Goal: Information Seeking & Learning: Compare options

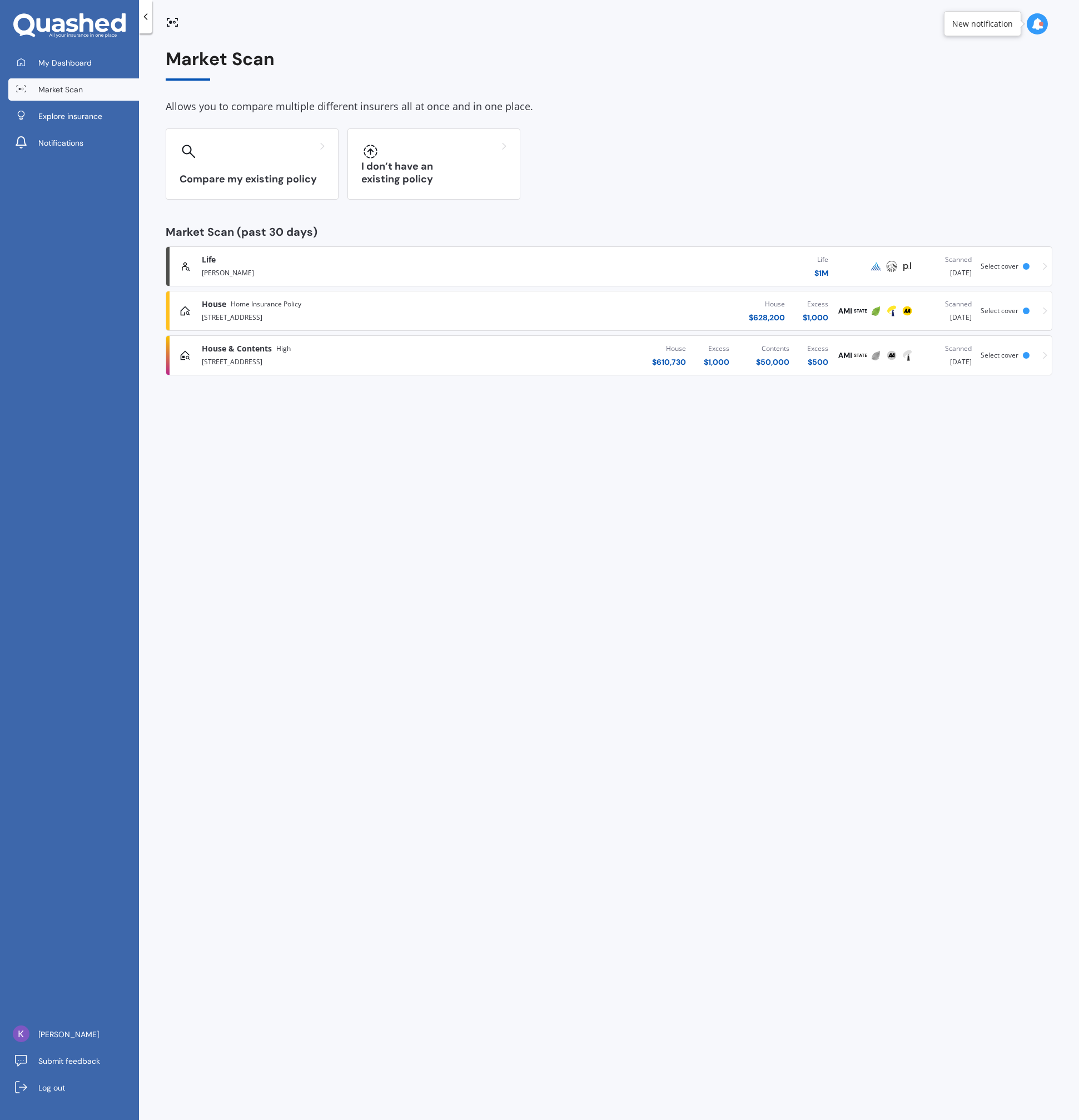
click at [316, 265] on div "Karl Scally" at bounding box center [355, 272] width 307 height 14
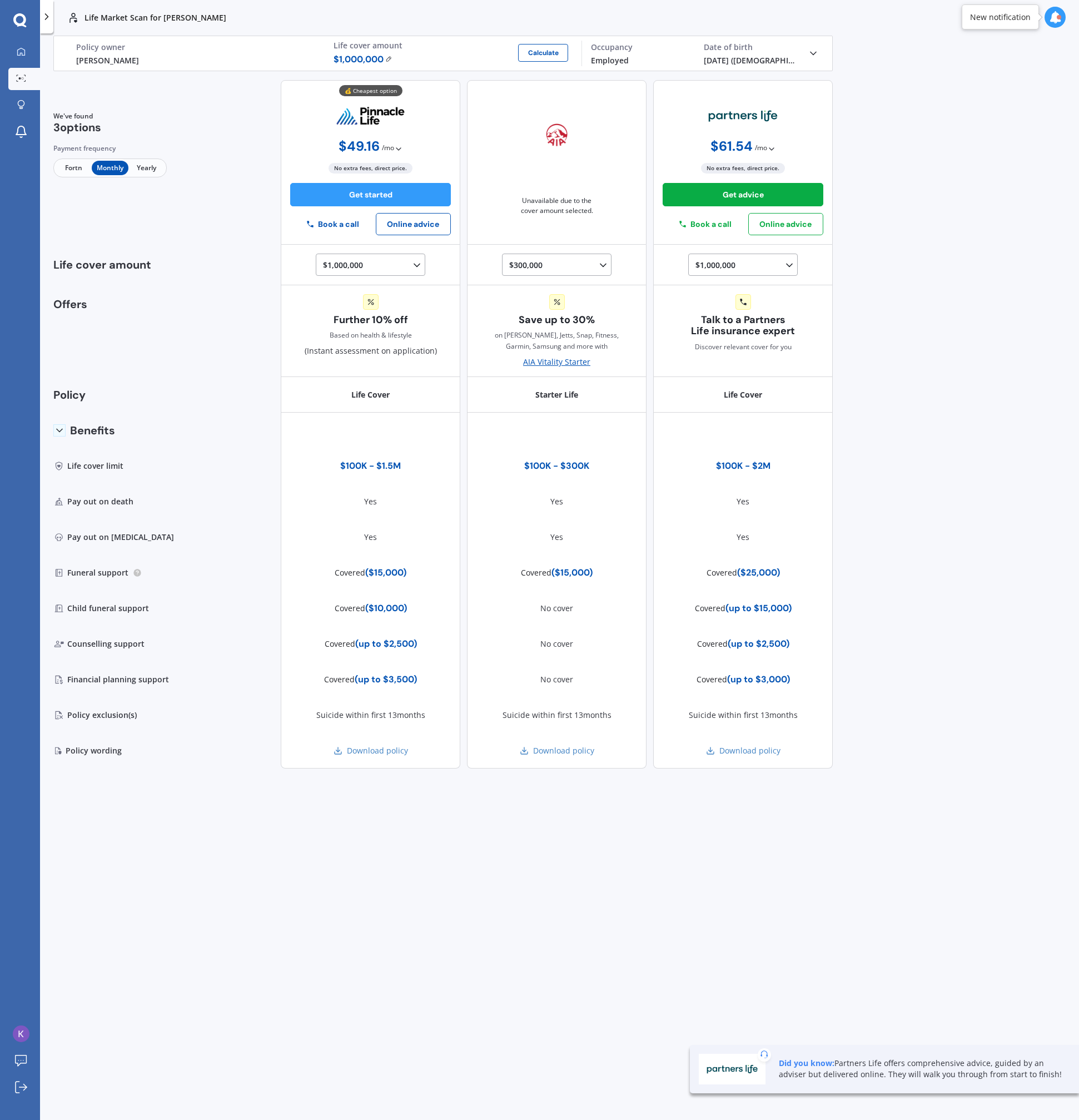
click at [392, 148] on span "/ mo" at bounding box center [388, 148] width 12 height 11
click at [432, 142] on div "💰 Cheapest option $ 49.16 / mo Only monthly payments available $ 49.16 / mo No …" at bounding box center [370, 162] width 180 height 165
click at [392, 147] on span "/ mo" at bounding box center [388, 148] width 12 height 11
click at [814, 42] on div "Life Karl Scally Policy owner $ 1,000,000 Calculate Life cover amount Employed …" at bounding box center [443, 53] width 752 height 35
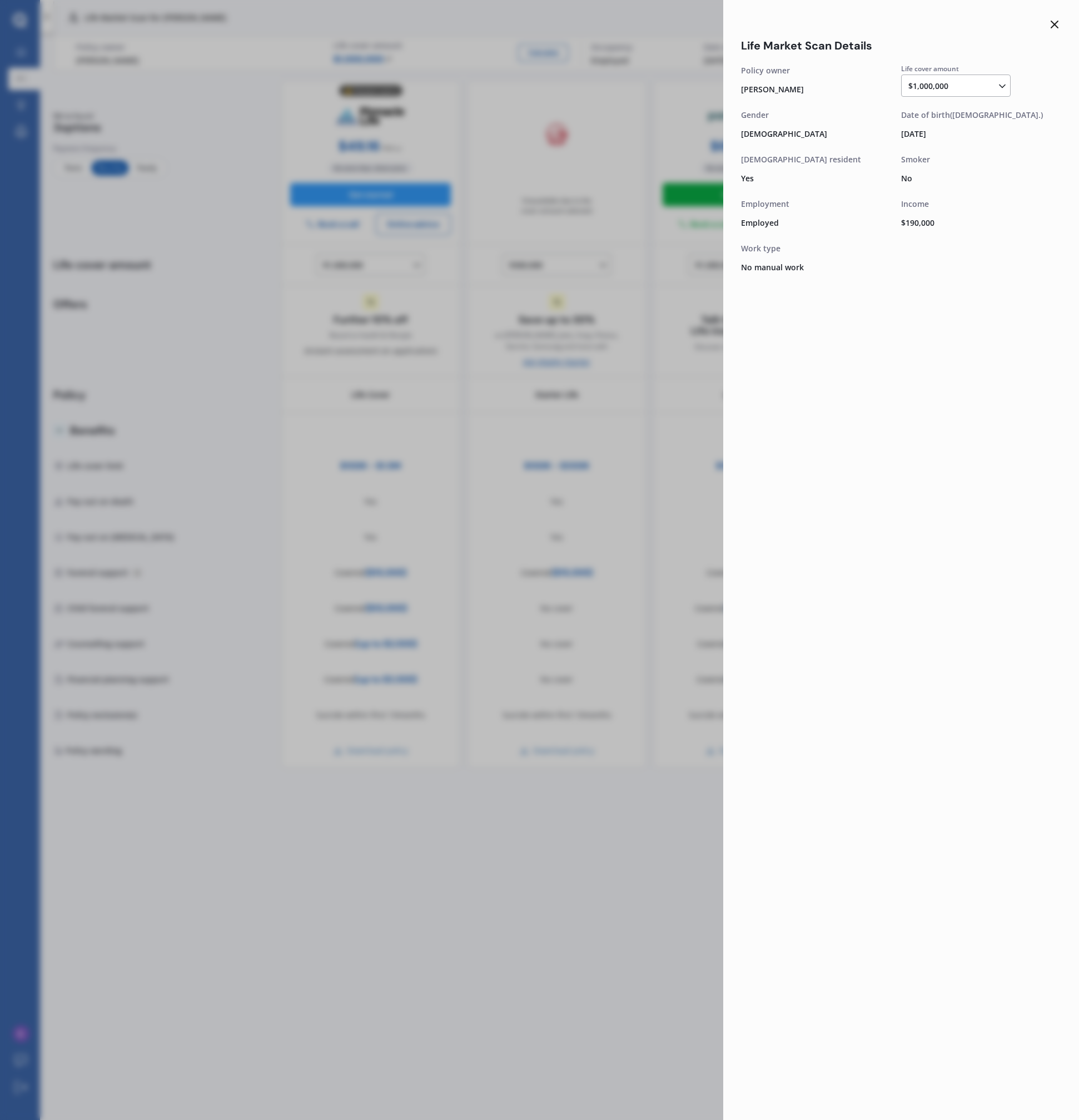
click at [707, 92] on div "Life Market Scan Details Life cover amount $1,000,000 $100,000 $150,000 $200,00…" at bounding box center [540, 560] width 1079 height 1120
click at [642, 98] on div "Life Market Scan Details Life cover amount $1,000,000 $100,000 $150,000 $200,00…" at bounding box center [540, 560] width 1079 height 1120
click at [1050, 24] on icon at bounding box center [1055, 24] width 14 height 14
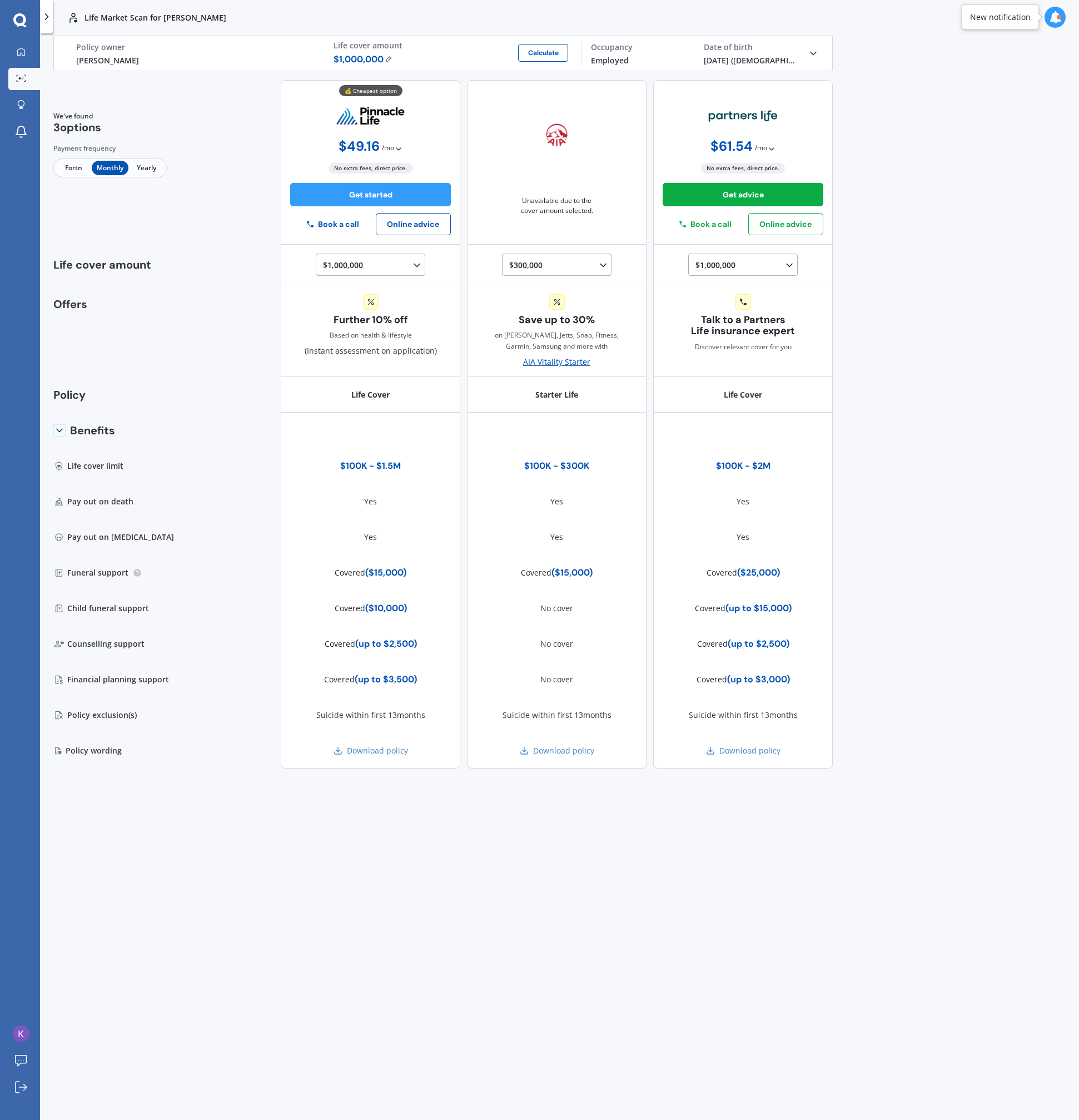
click at [405, 150] on div "💰 Cheapest option $ 49.16 / mo Only monthly payments available $ 49.16 / mo No …" at bounding box center [370, 162] width 180 height 165
click at [392, 150] on span "/ mo" at bounding box center [388, 148] width 12 height 11
click at [394, 146] on span "/ mo" at bounding box center [388, 148] width 12 height 11
click at [140, 172] on span "Yearly" at bounding box center [146, 167] width 36 height 14
click at [120, 172] on span "Monthly" at bounding box center [109, 167] width 36 height 14
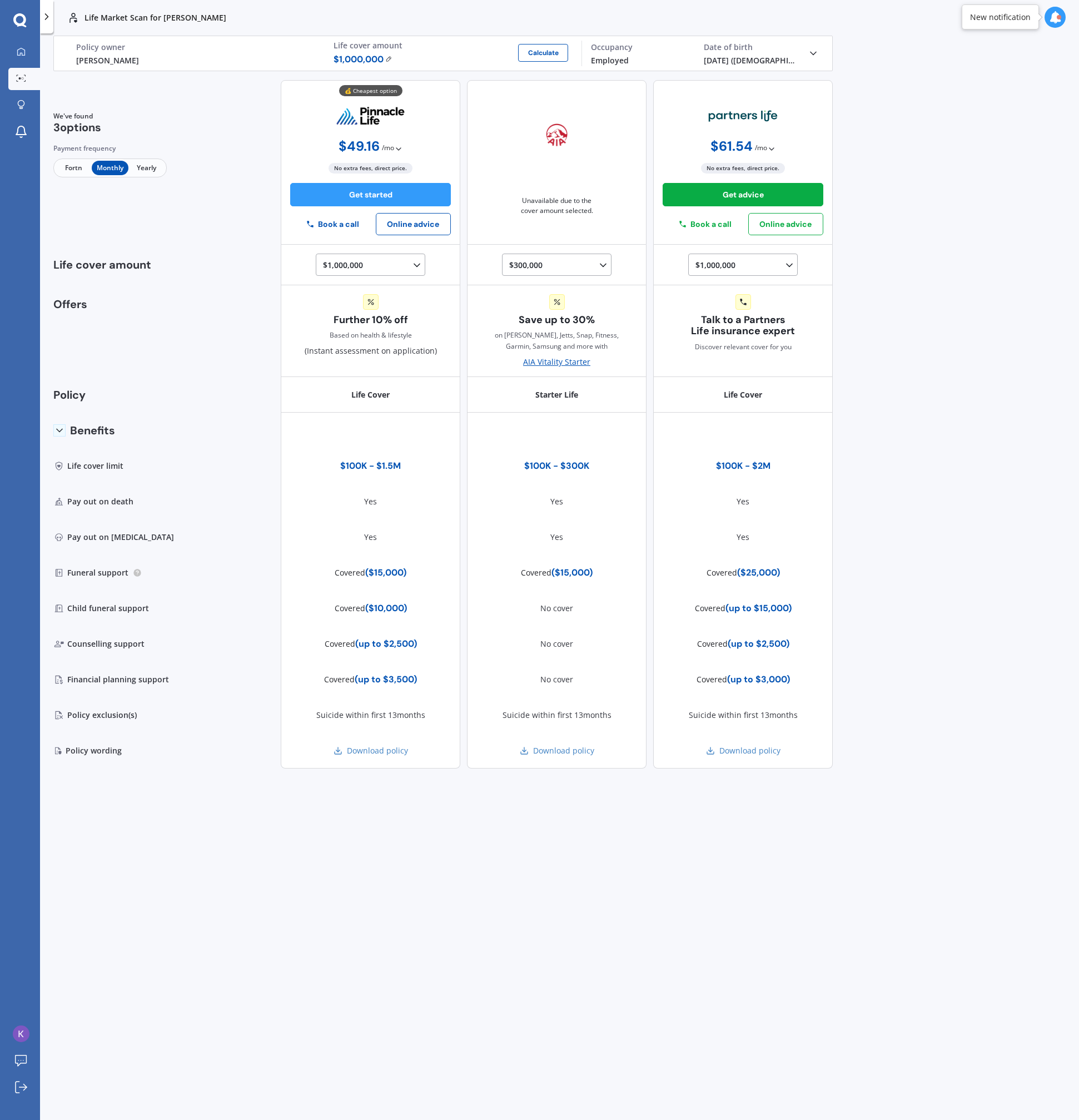
click at [151, 169] on span "Yearly" at bounding box center [146, 167] width 36 height 14
click at [117, 161] on span "Monthly" at bounding box center [109, 167] width 36 height 14
click at [152, 162] on span "Yearly" at bounding box center [146, 167] width 36 height 14
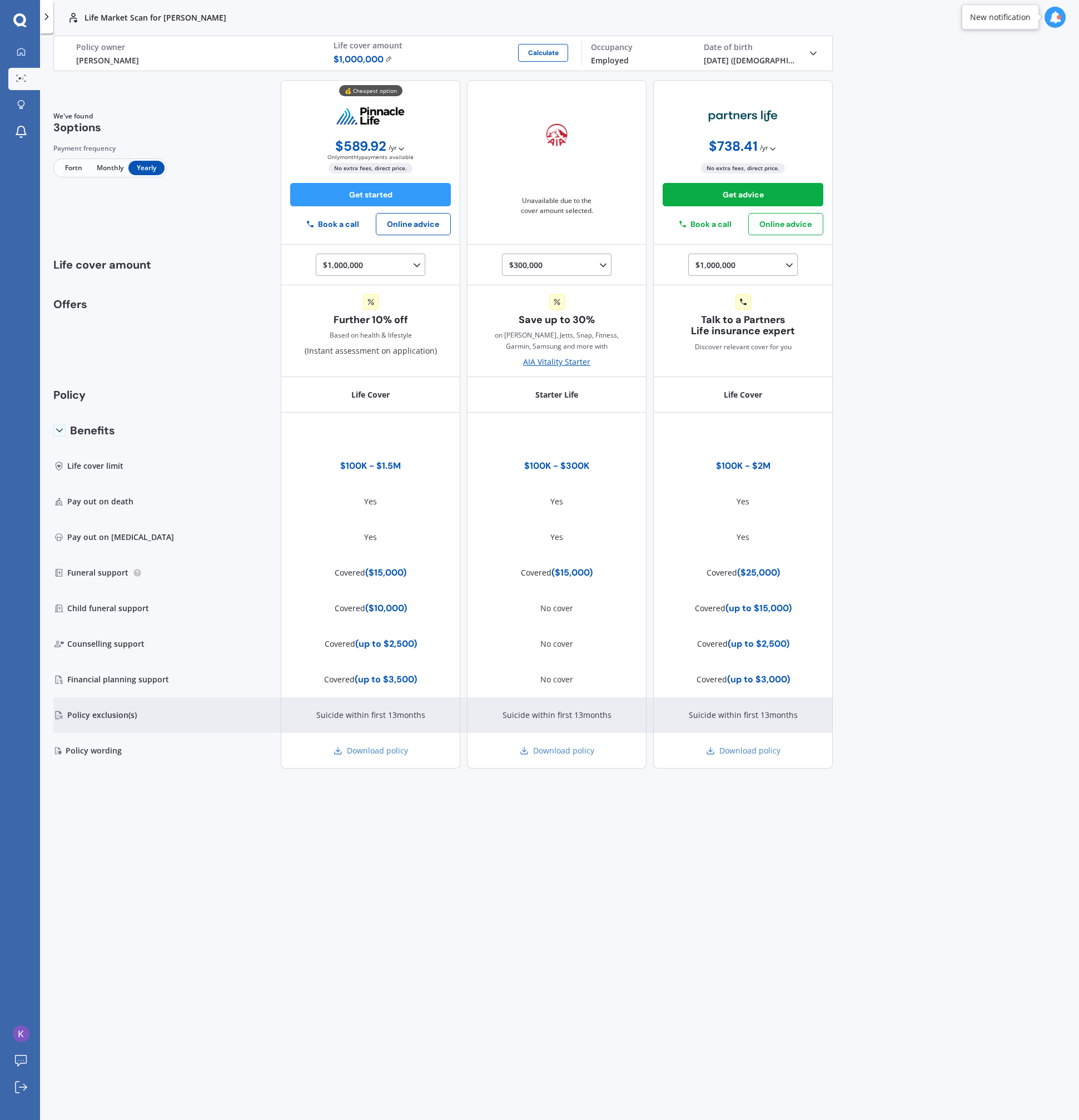
click at [339, 698] on div "Suicide within first 13months" at bounding box center [370, 715] width 180 height 36
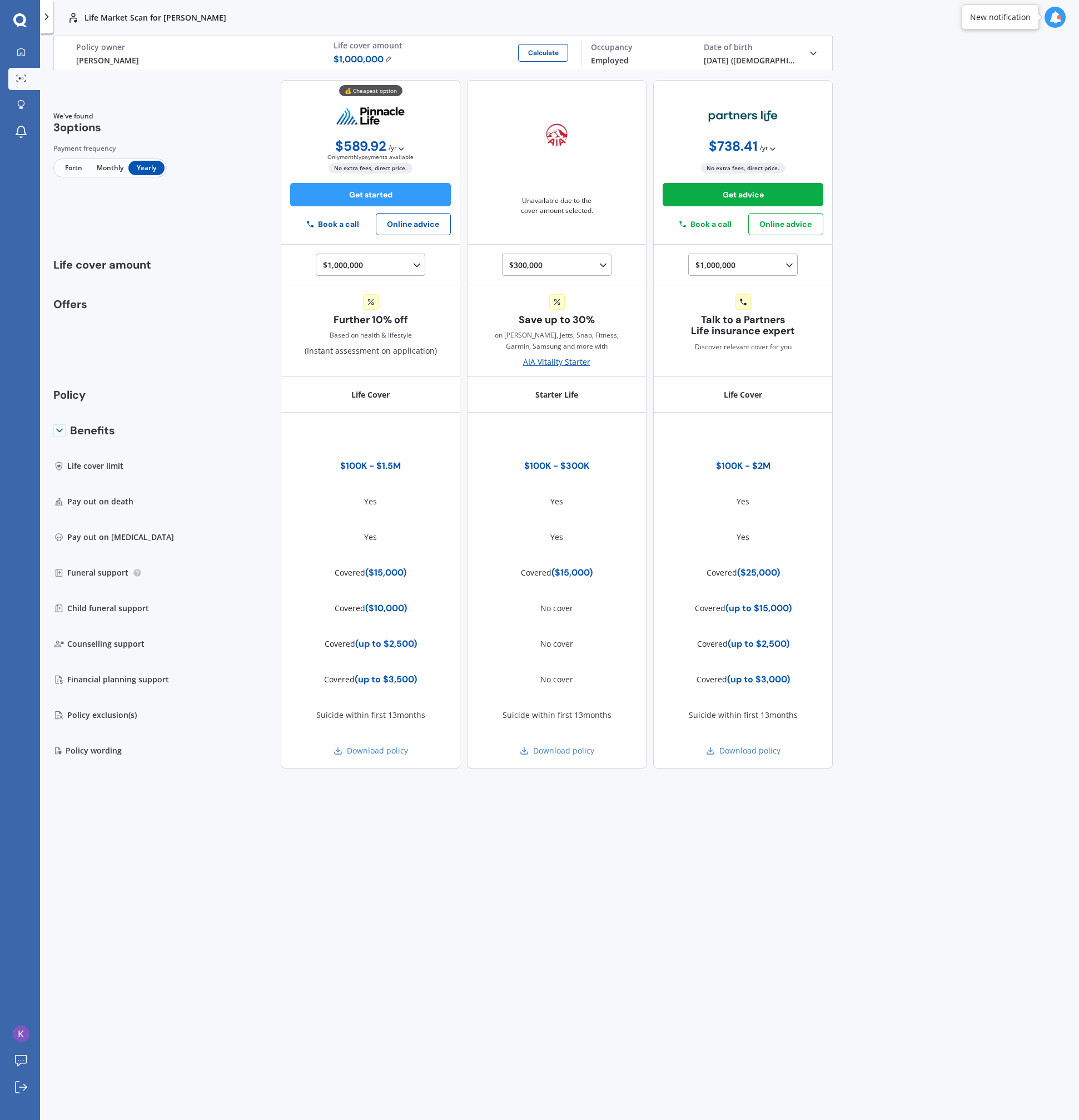
click at [401, 154] on span "Only monthly payments available" at bounding box center [370, 157] width 86 height 7
click at [400, 148] on polyline at bounding box center [401, 148] width 5 height 2
click at [209, 159] on div "We've found 3 options Payment frequency Fortn Monthly Yearly 💰 Cheapest option …" at bounding box center [443, 162] width 779 height 165
click at [812, 52] on polyline at bounding box center [813, 53] width 5 height 3
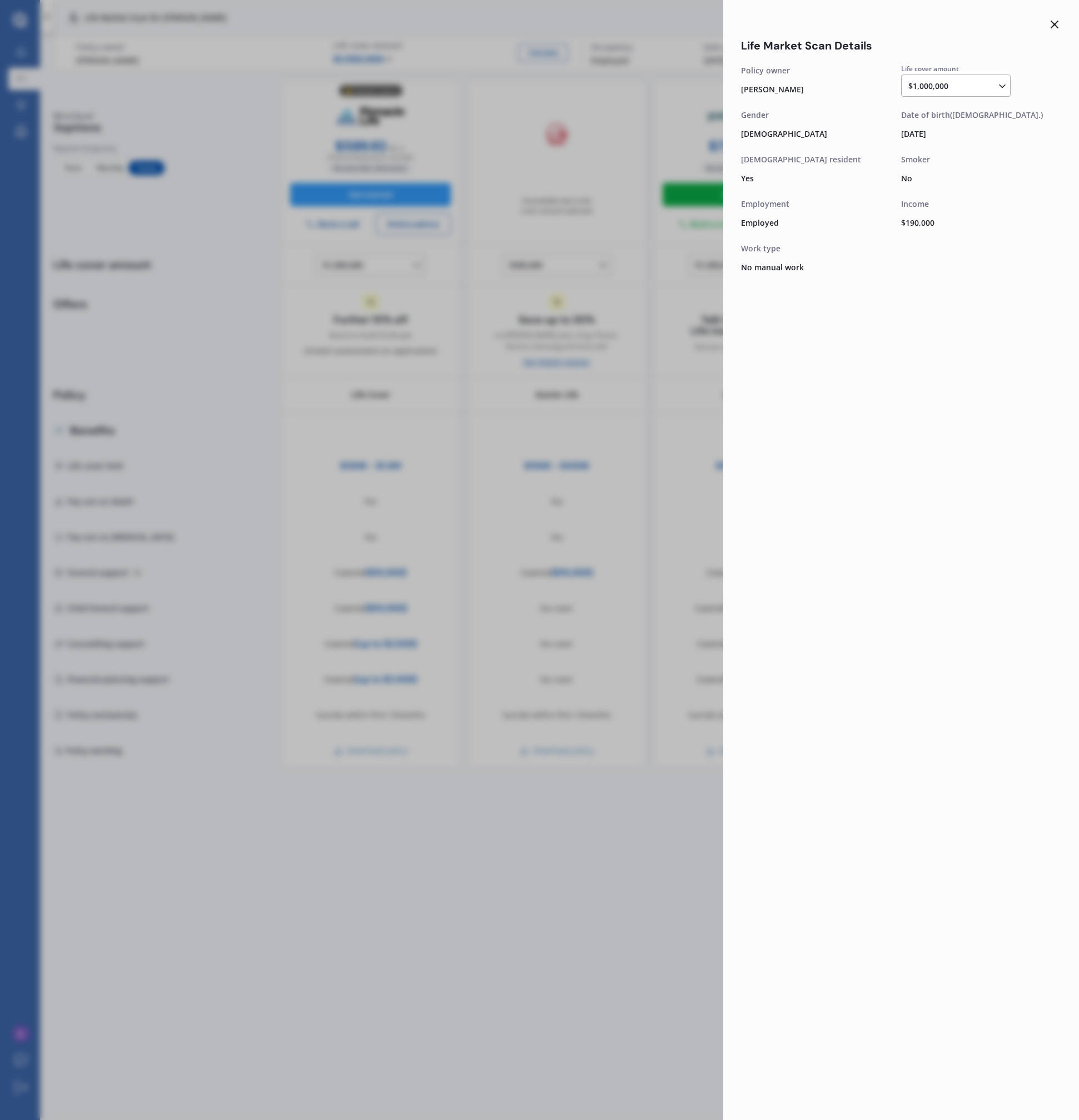
click at [730, 94] on div "Life Market Scan Details Life cover amount $1,000,000 $100,000 $150,000 $200,00…" at bounding box center [901, 560] width 356 height 1120
click at [687, 102] on div "Life Market Scan Details Life cover amount $1,000,000 $100,000 $150,000 $200,00…" at bounding box center [540, 560] width 1079 height 1120
click at [1064, 29] on div "Life Market Scan Details Life cover amount $1,000,000 $100,000 $150,000 $200,00…" at bounding box center [901, 560] width 356 height 1120
click at [1042, 31] on div "Life Market Scan Details Life cover amount $1,000,000 $100,000 $150,000 $200,00…" at bounding box center [901, 560] width 356 height 1120
click at [1049, 26] on icon at bounding box center [1055, 24] width 14 height 14
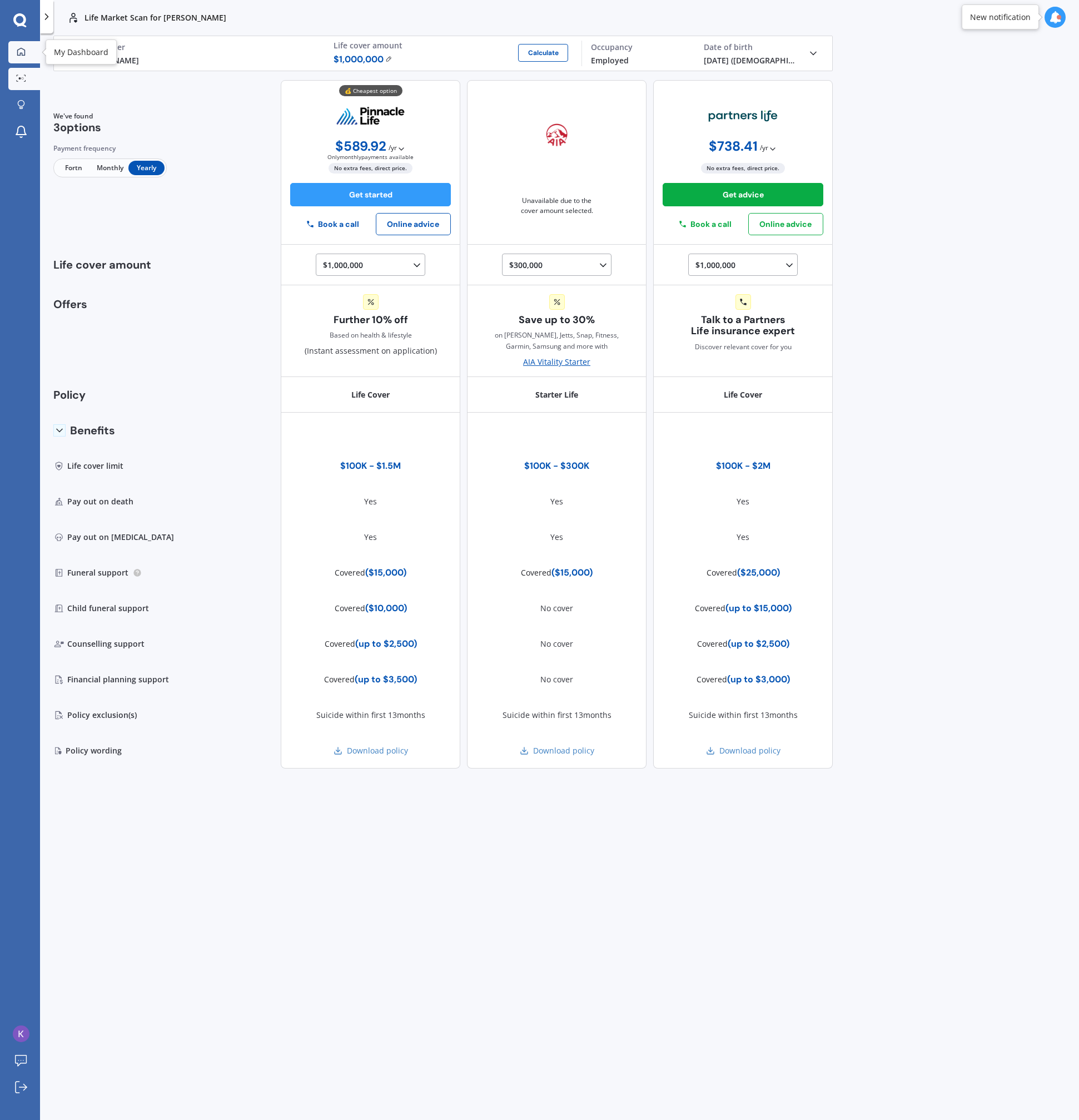
click at [30, 49] on link "My Dashboard" at bounding box center [24, 52] width 32 height 22
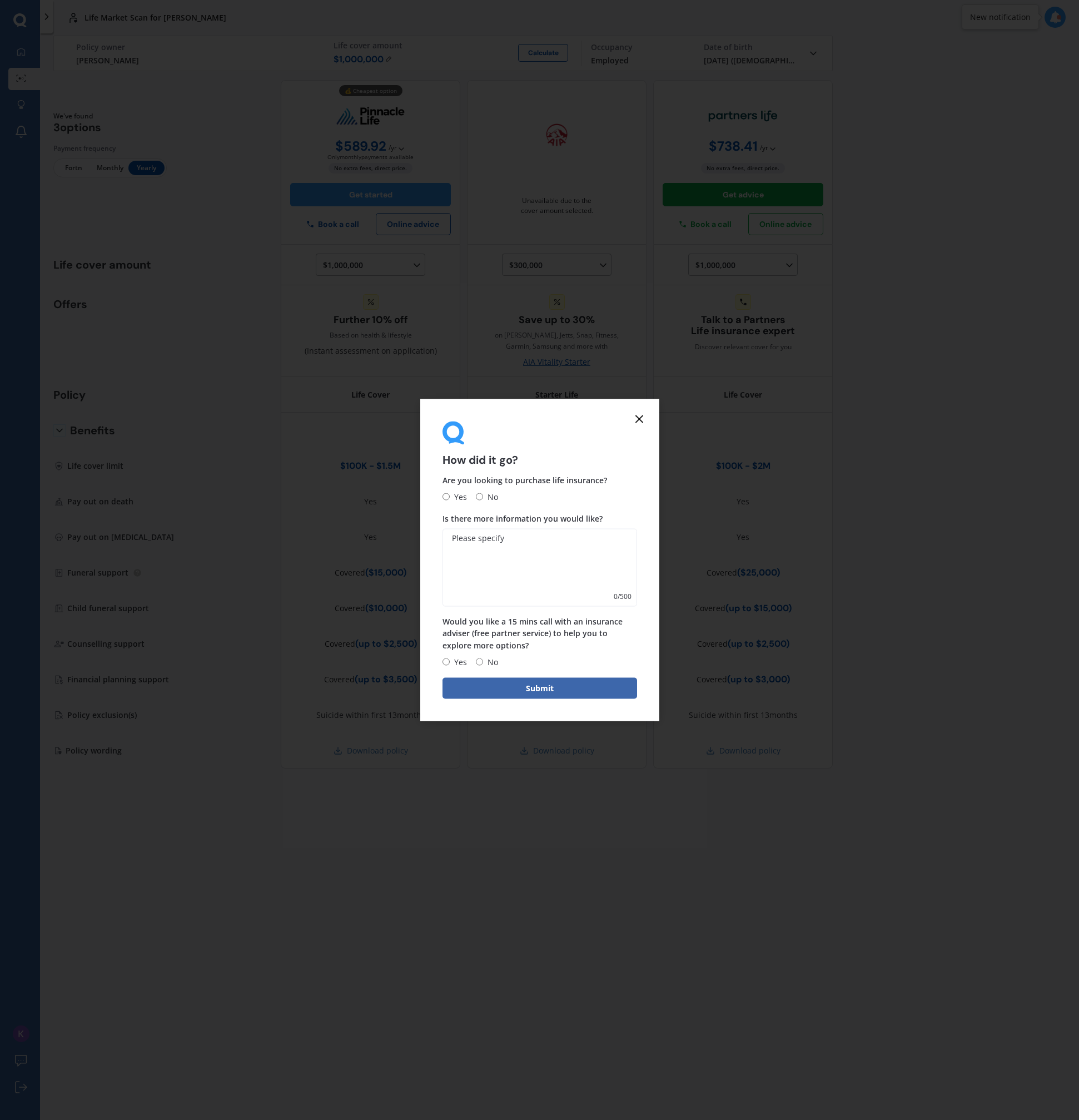
click at [643, 422] on icon at bounding box center [640, 420] width 14 height 14
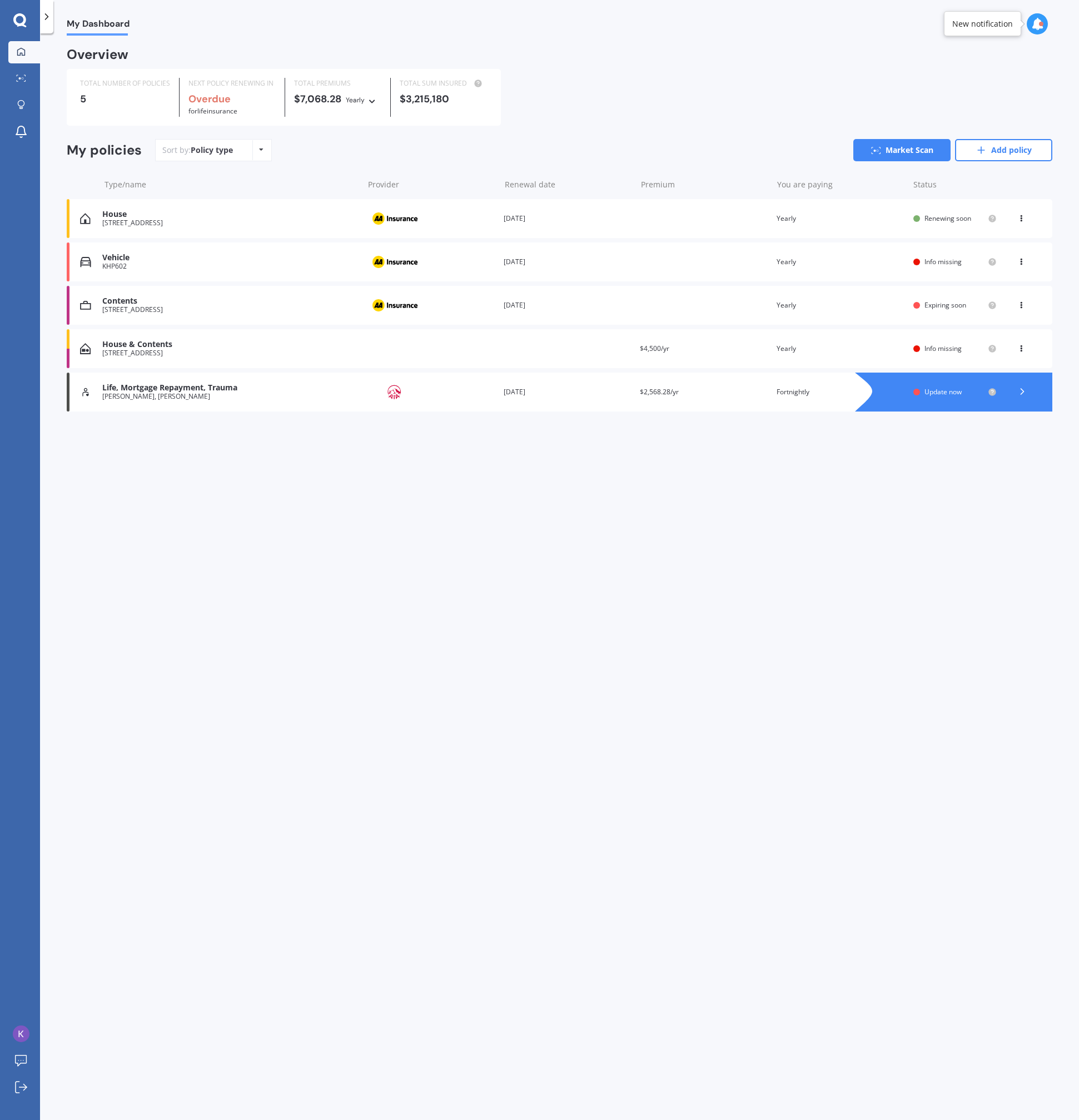
click at [840, 390] on div "You are paying Fortnightly" at bounding box center [840, 392] width 128 height 11
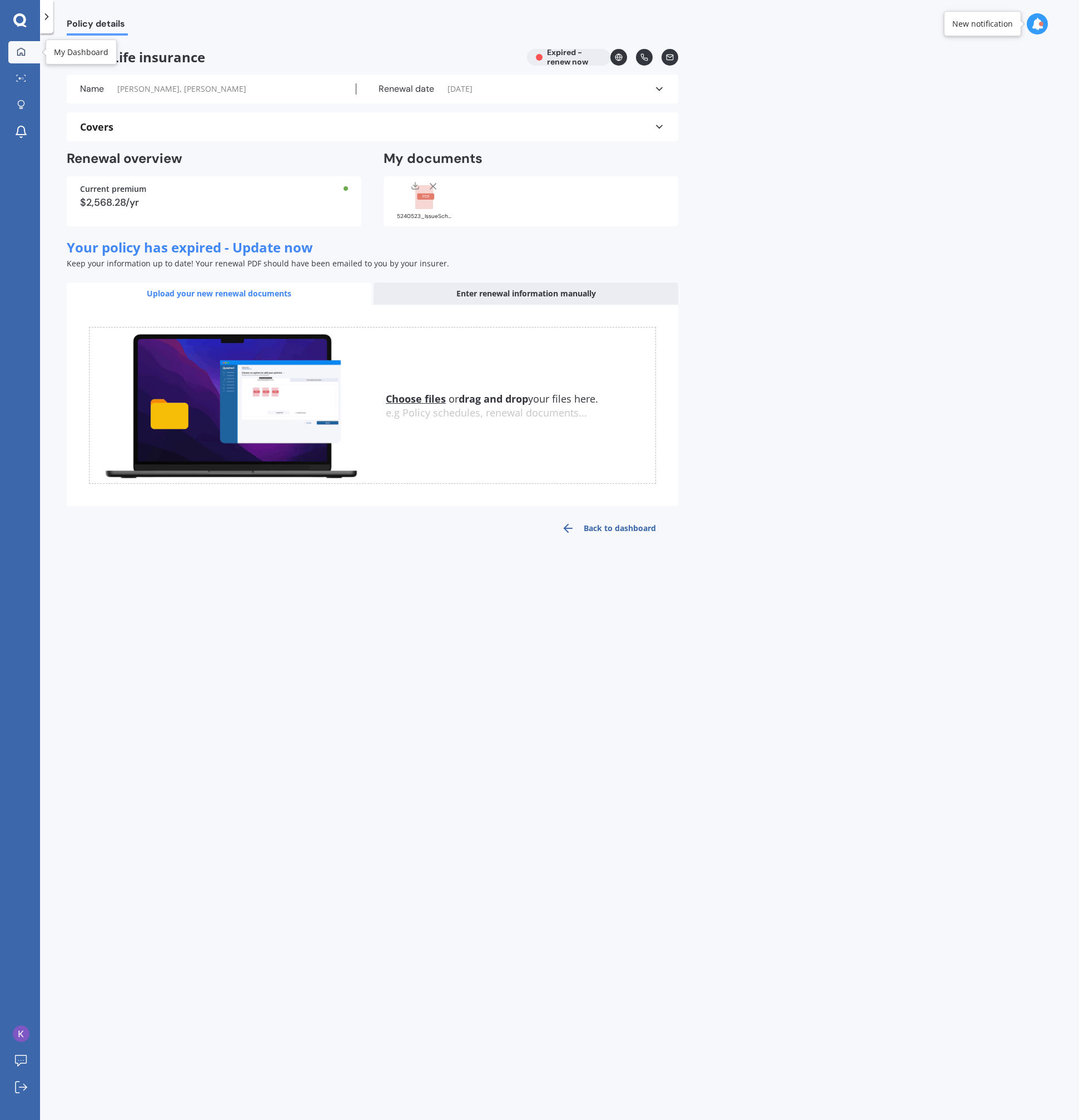
click at [30, 52] on link "My Dashboard" at bounding box center [24, 52] width 32 height 22
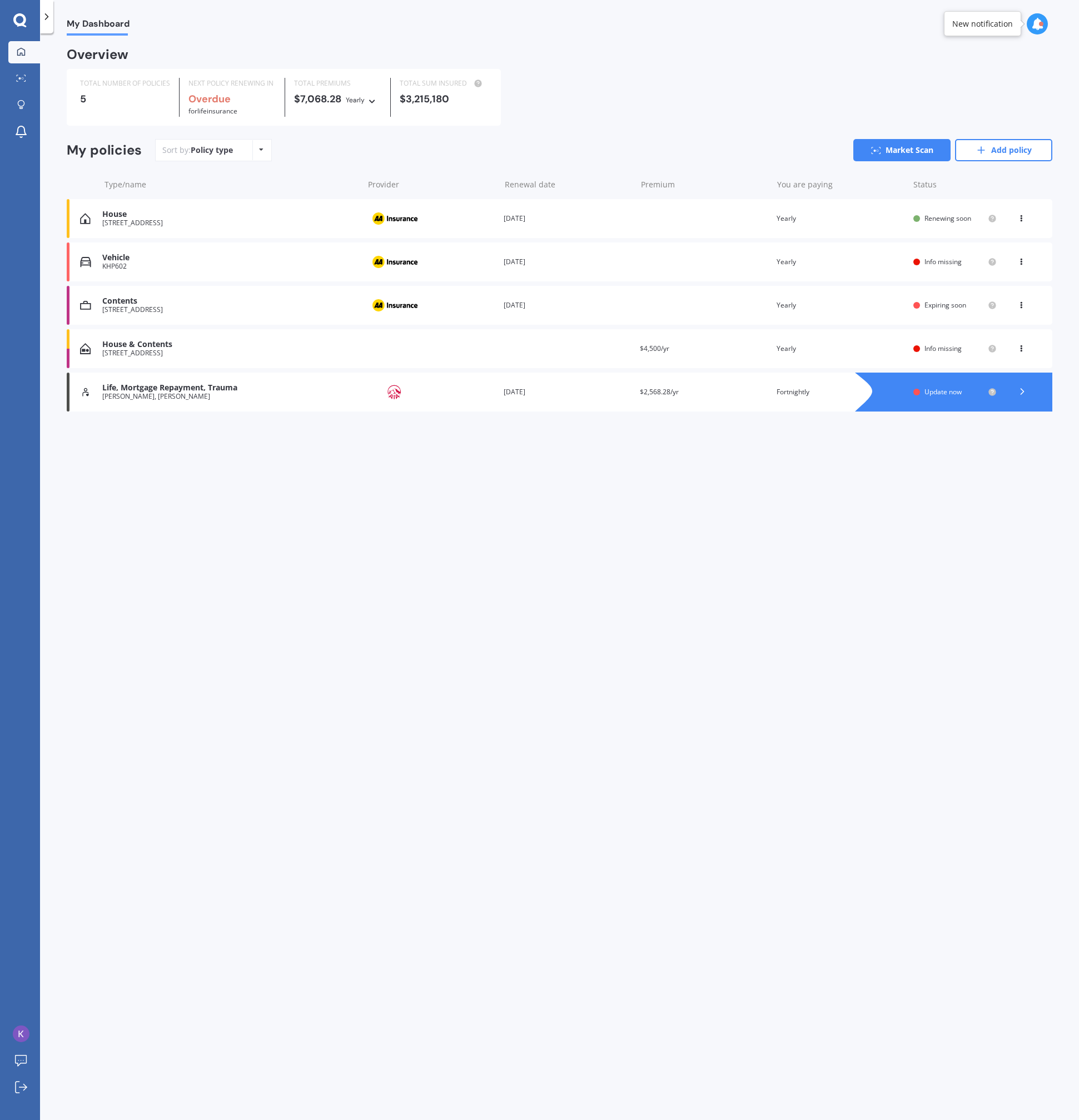
click at [258, 219] on div "House" at bounding box center [230, 214] width 256 height 9
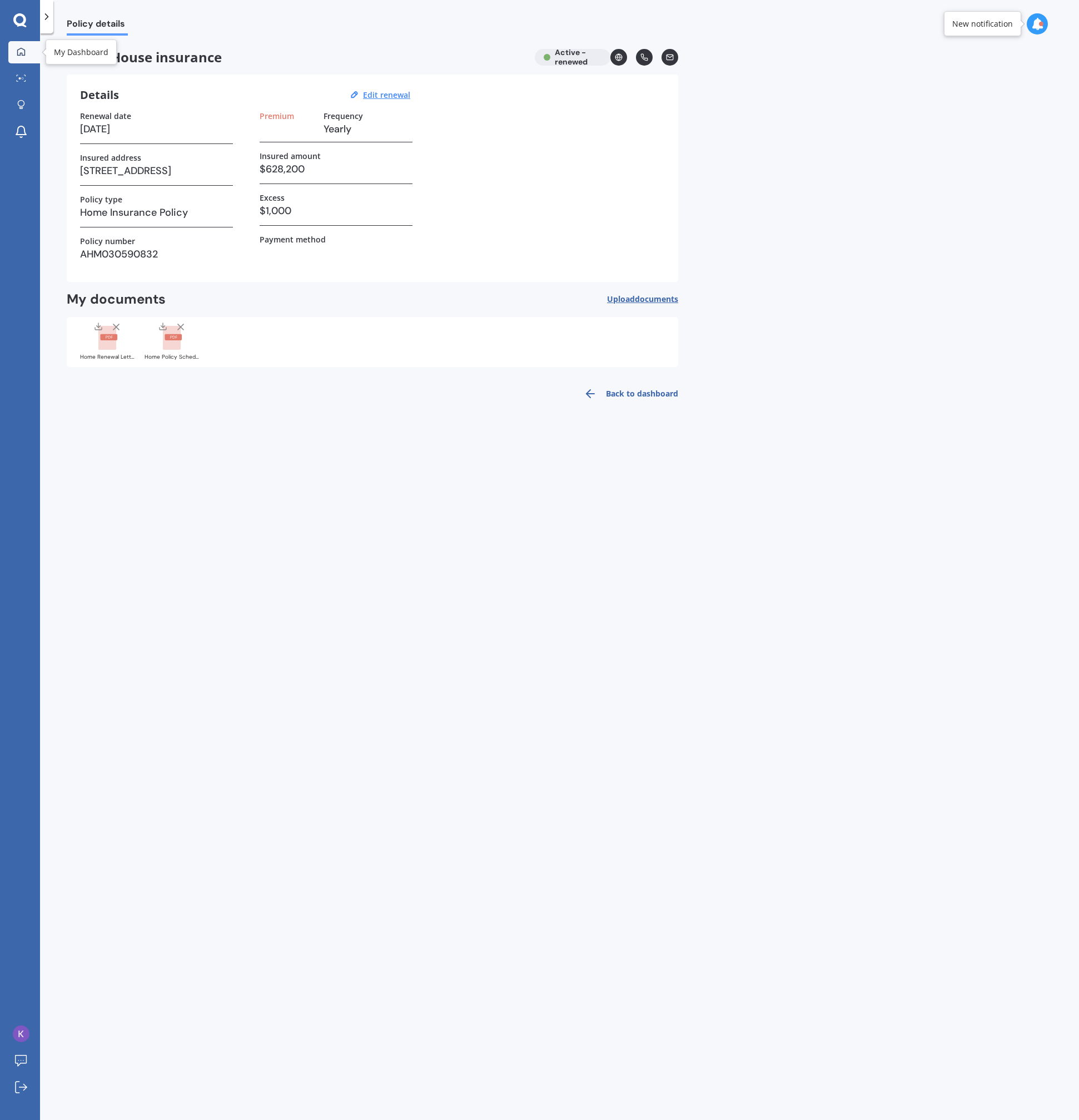
click at [20, 47] on icon at bounding box center [20, 51] width 7 height 7
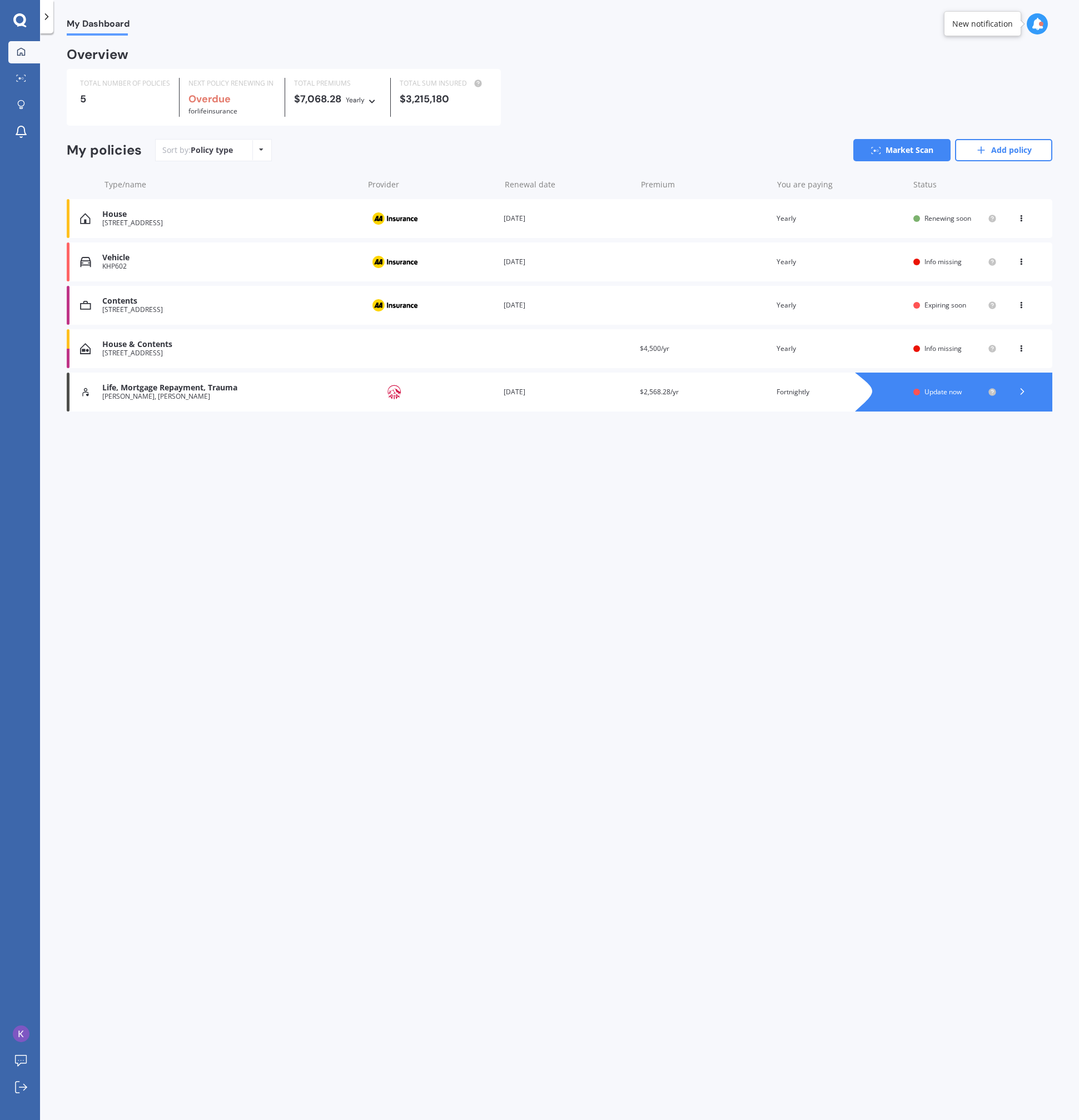
click at [1017, 224] on div "View option View policy Delete" at bounding box center [1022, 218] width 33 height 11
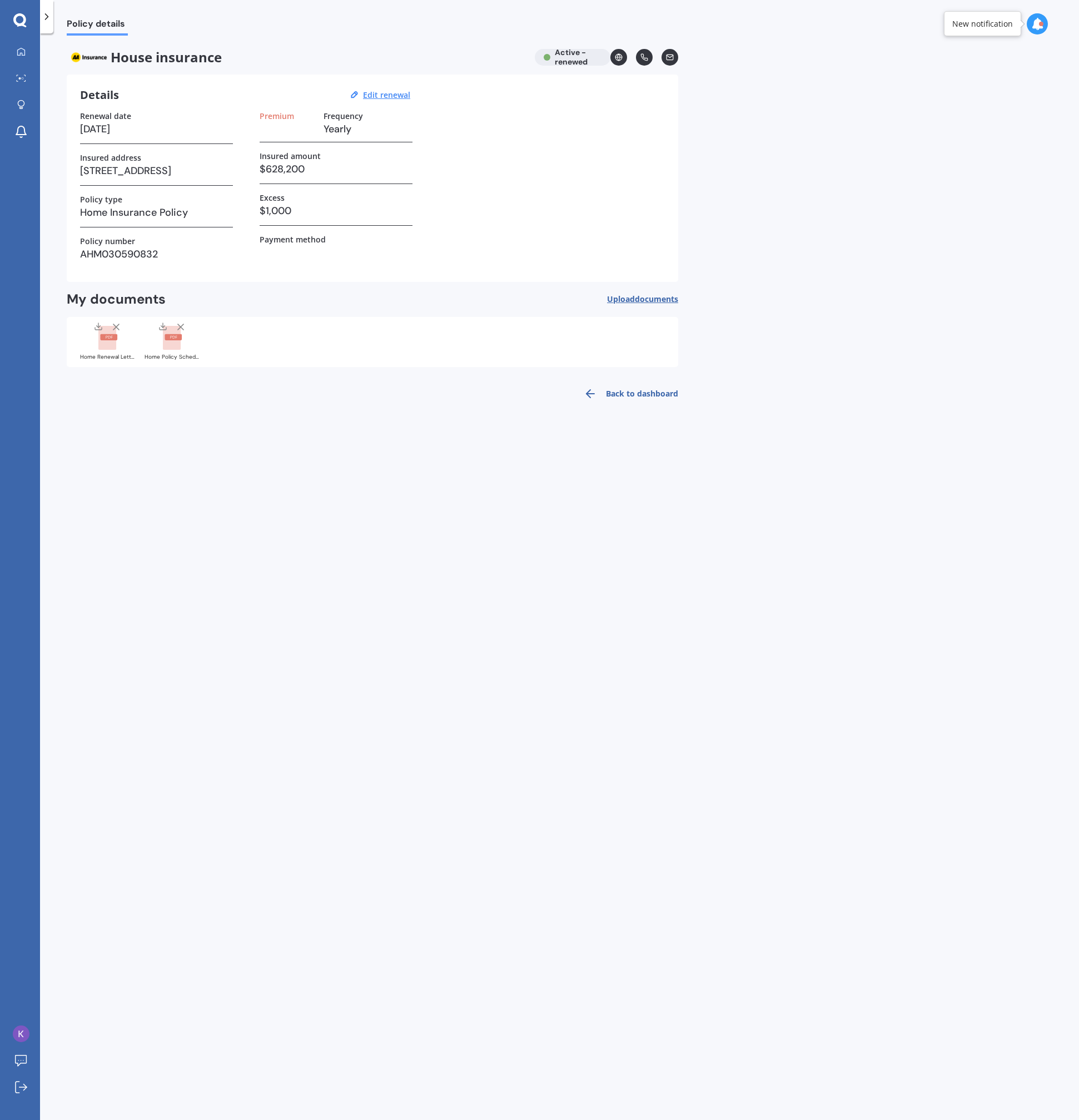
click at [636, 397] on link "Back to dashboard" at bounding box center [628, 393] width 101 height 26
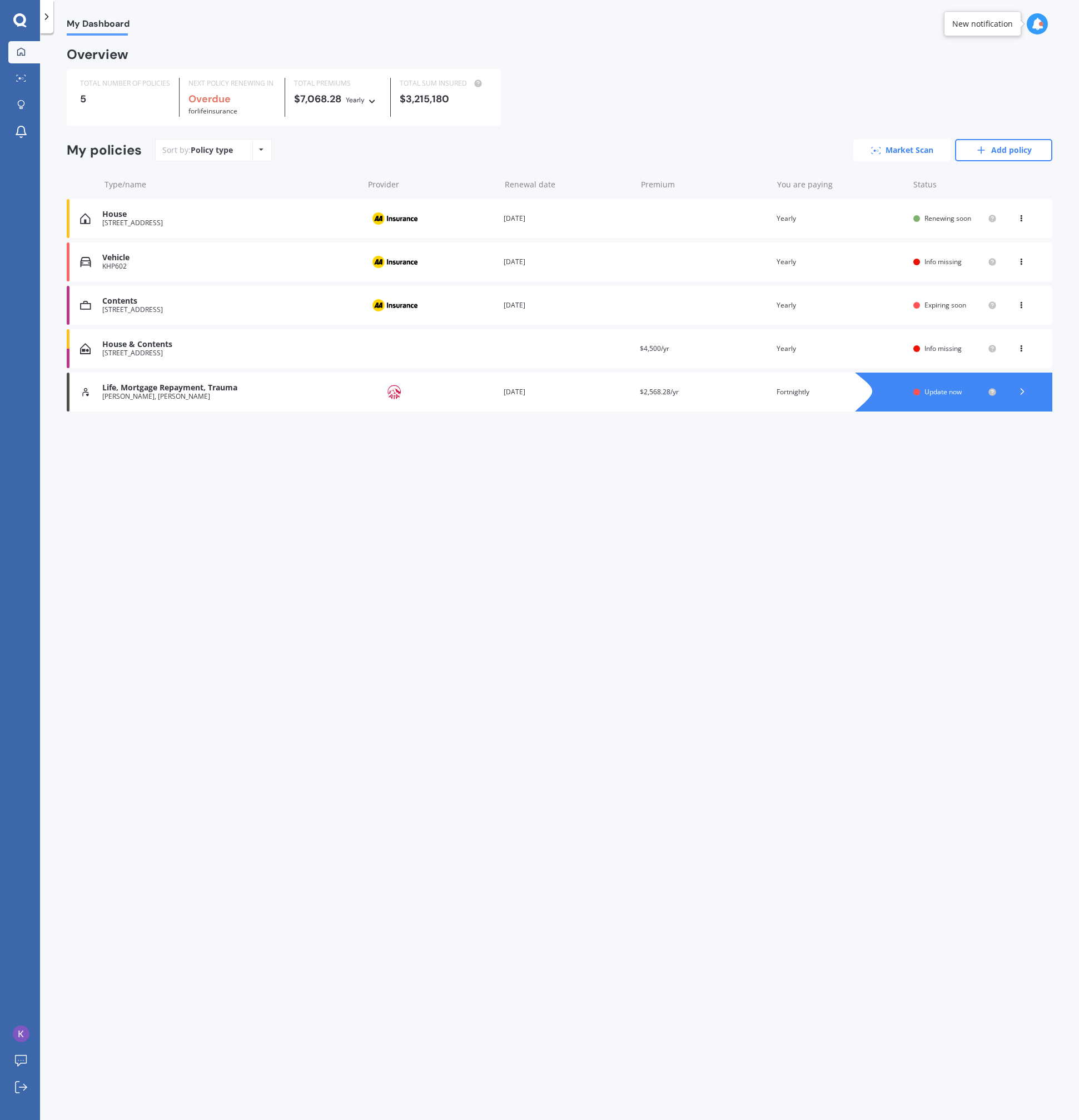
click at [896, 150] on link "Market Scan" at bounding box center [902, 150] width 98 height 22
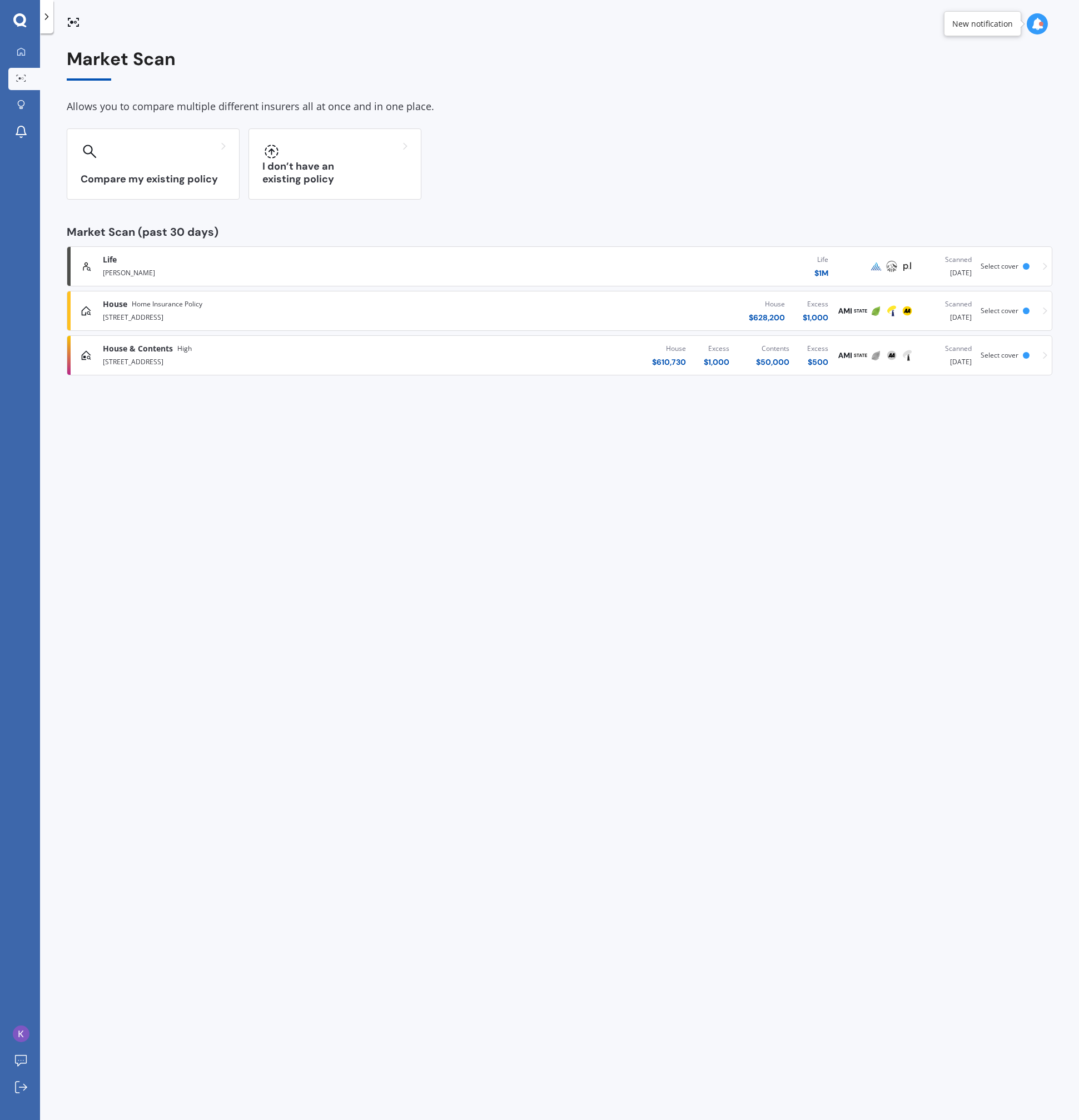
click at [407, 311] on div "12 Ava Street, Petone, Lower Hutt 5012" at bounding box center [281, 317] width 357 height 14
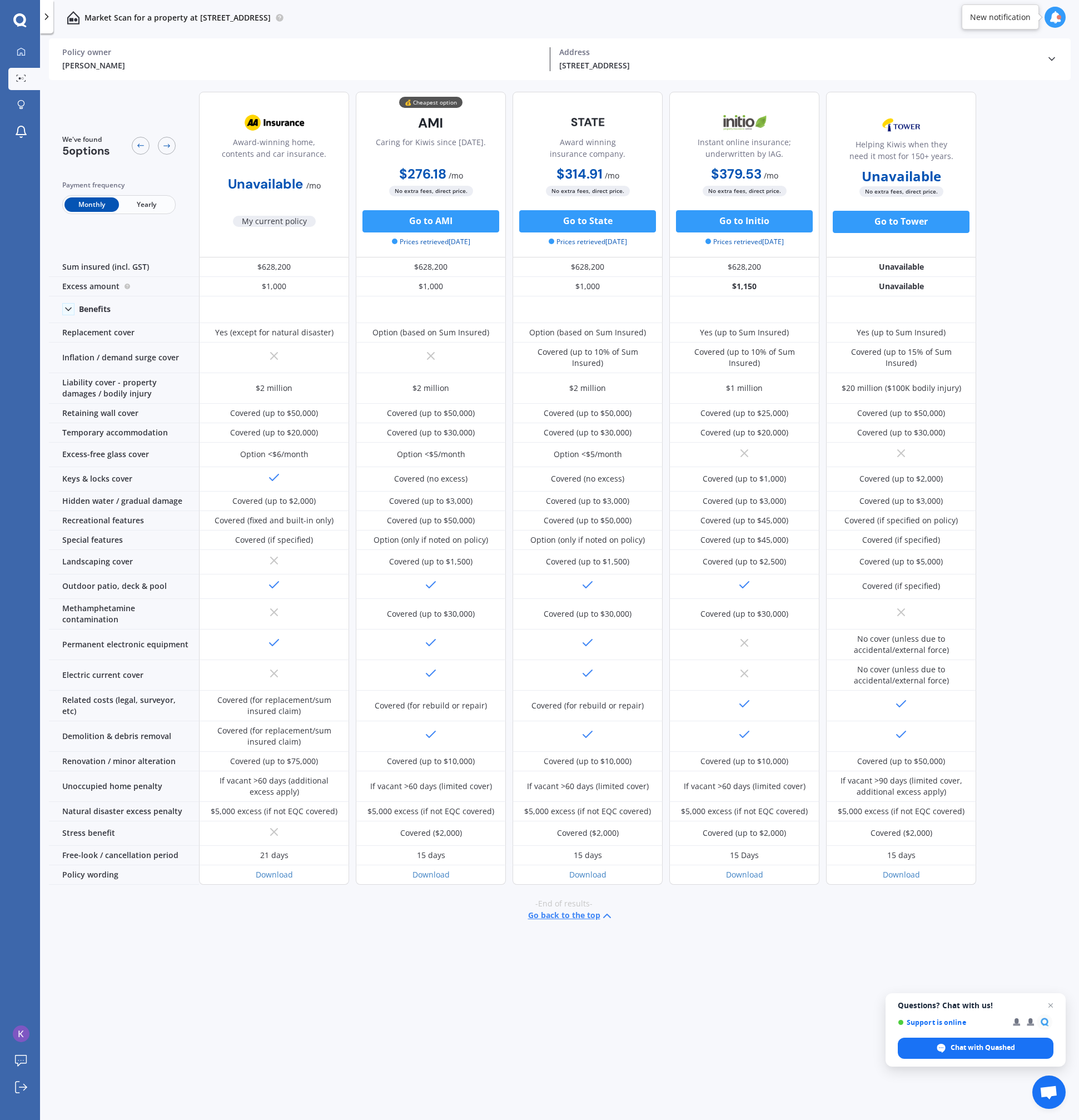
click at [158, 204] on span "Yearly" at bounding box center [146, 204] width 54 height 14
click at [20, 48] on icon at bounding box center [20, 51] width 7 height 7
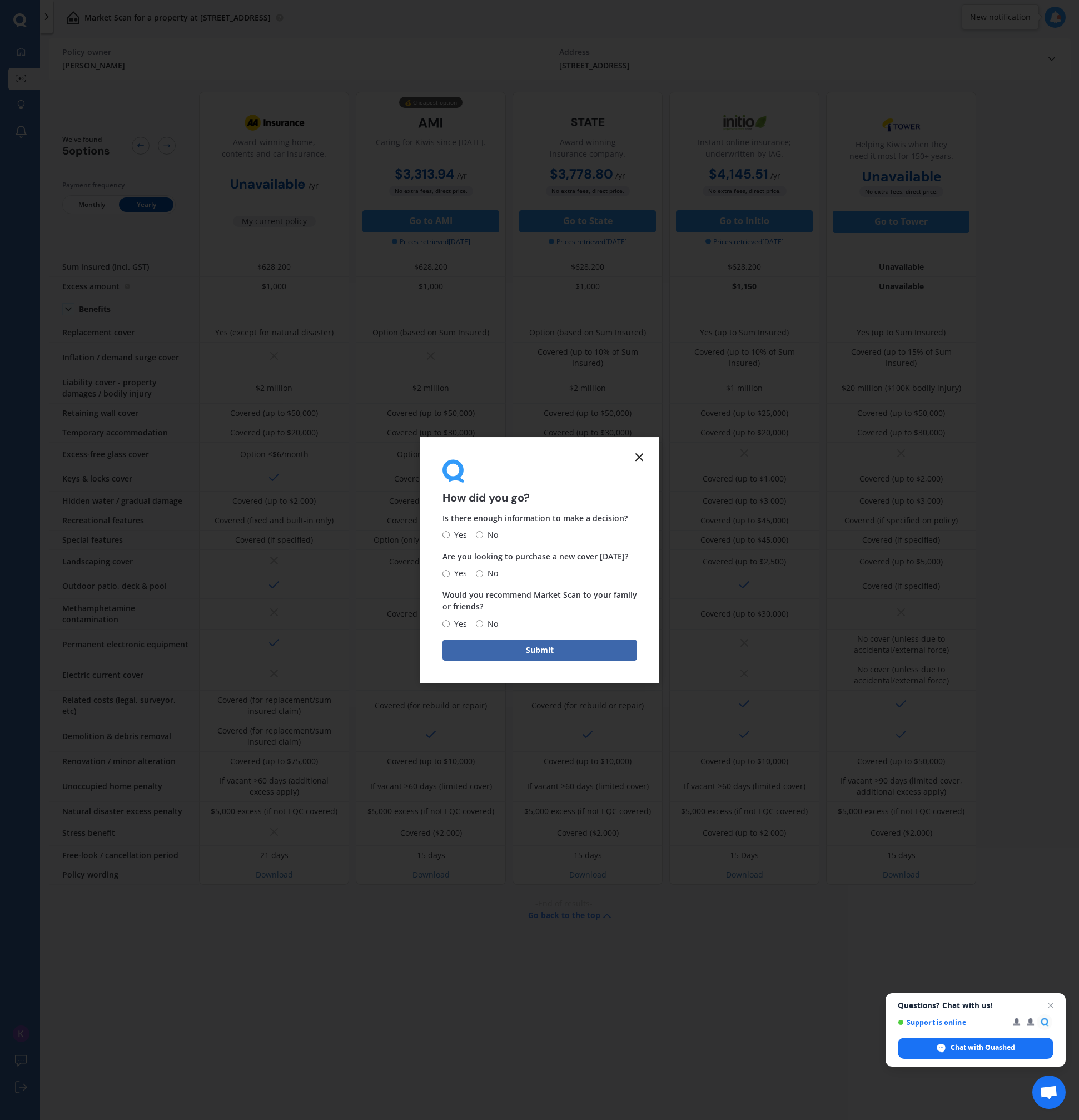
click at [453, 542] on div "Is there enough information to make a decision? Yes No Are you looking to purch…" at bounding box center [540, 572] width 195 height 119
click at [454, 540] on span "Yes" at bounding box center [458, 535] width 17 height 14
click at [450, 539] on input "Yes" at bounding box center [446, 535] width 7 height 7
radio input "true"
click at [500, 578] on div "Yes No" at bounding box center [540, 574] width 195 height 14
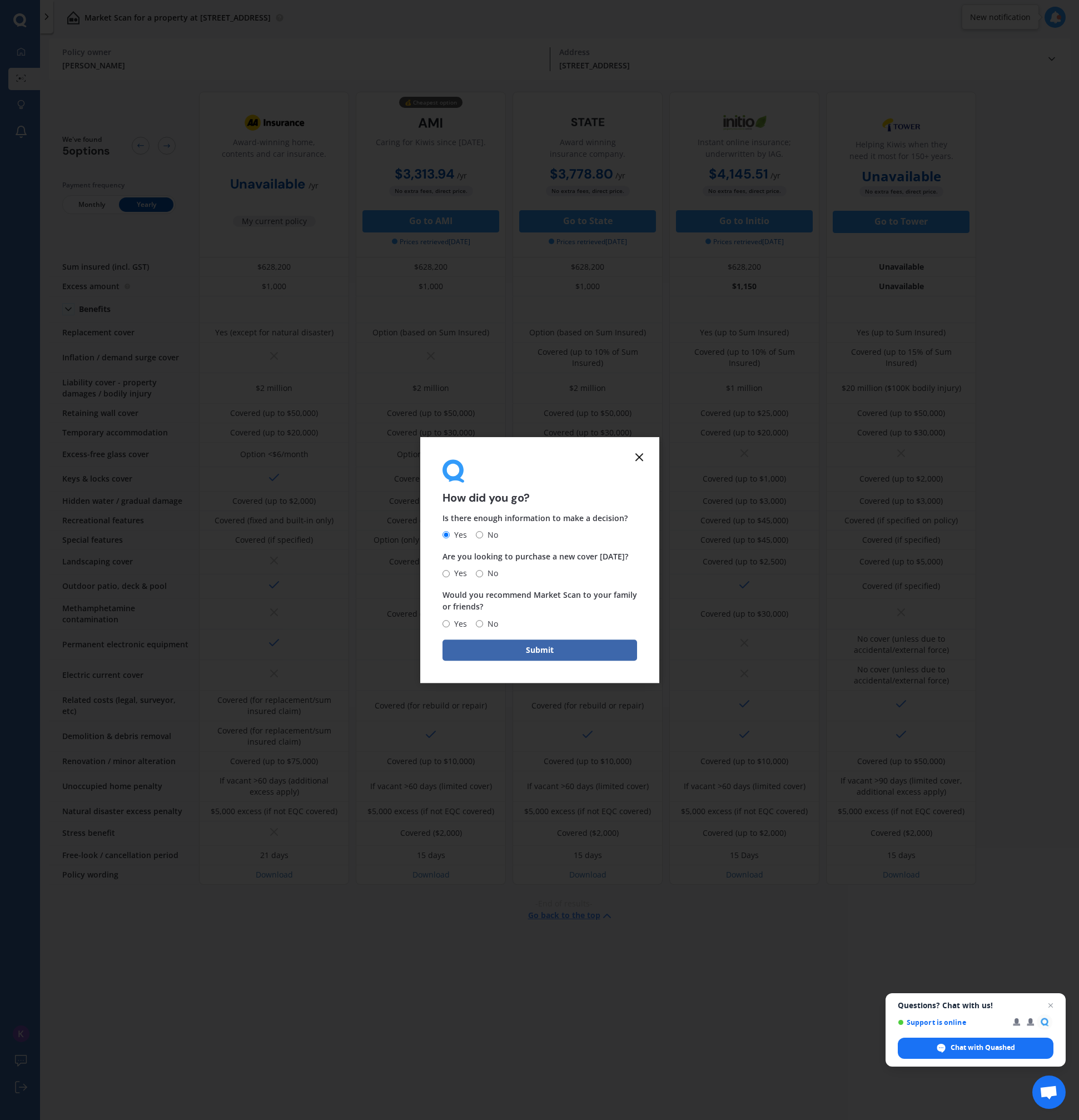
click at [485, 569] on span "No" at bounding box center [491, 574] width 15 height 14
click at [483, 570] on input "No" at bounding box center [479, 574] width 7 height 7
radio input "true"
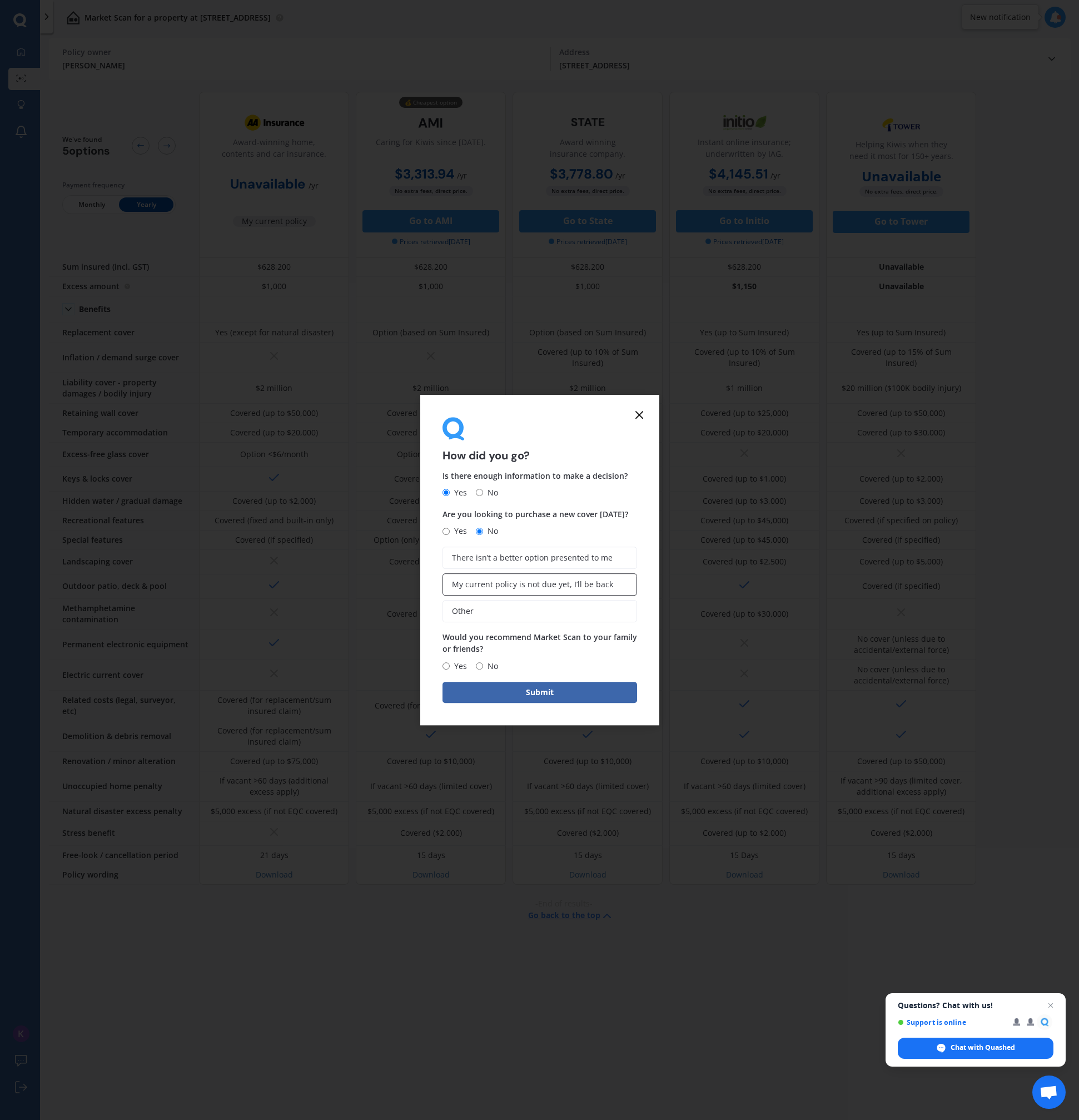
click at [544, 580] on span "My current policy is not due yet, I’ll be back" at bounding box center [533, 585] width 161 height 9
click at [0, 0] on input "My current policy is not due yet, I’ll be back" at bounding box center [0, 0] width 0 height 0
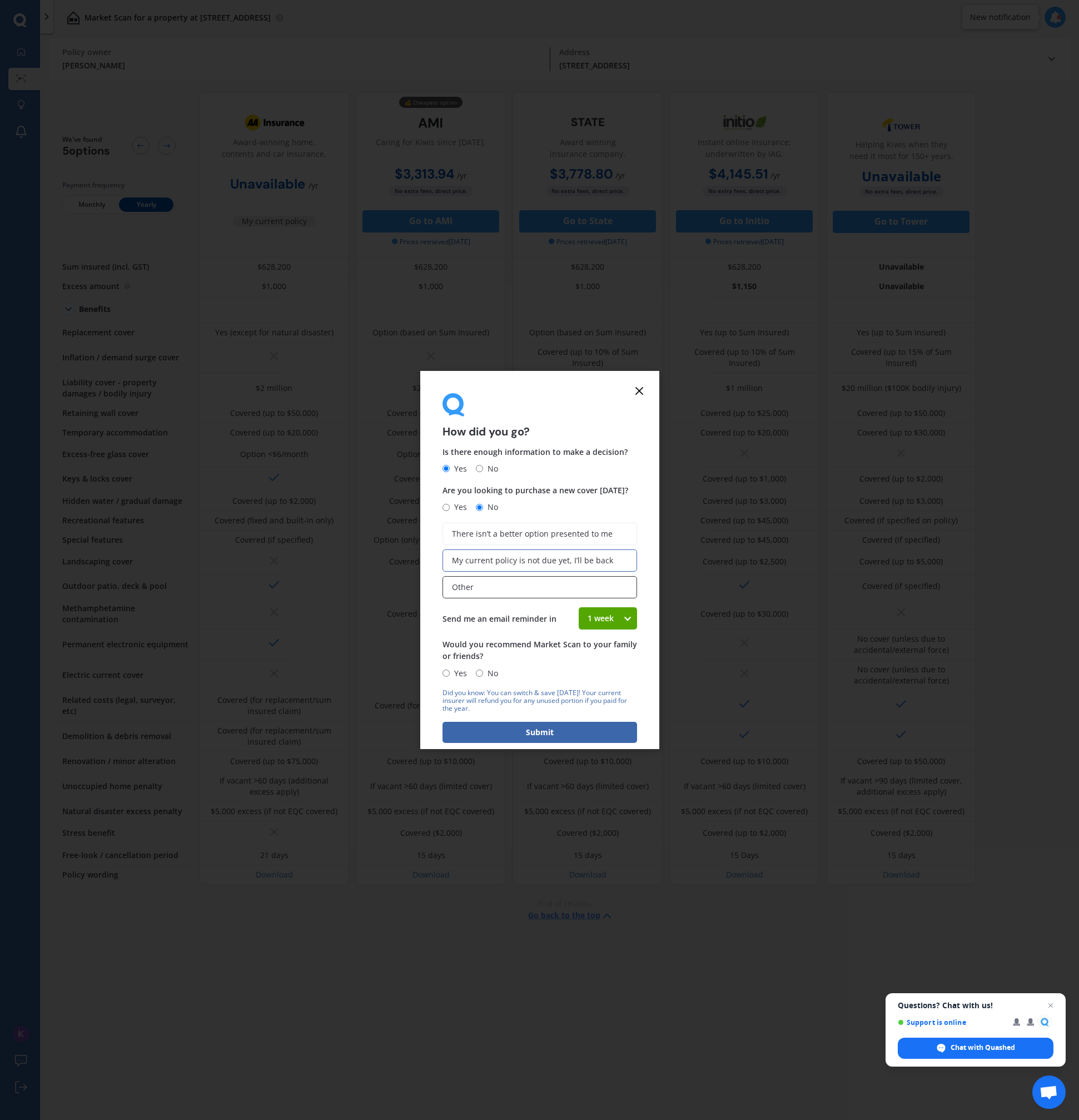
click at [546, 591] on label "Other" at bounding box center [540, 587] width 195 height 22
click at [0, 0] on input "Other" at bounding box center [0, 0] width 0 height 0
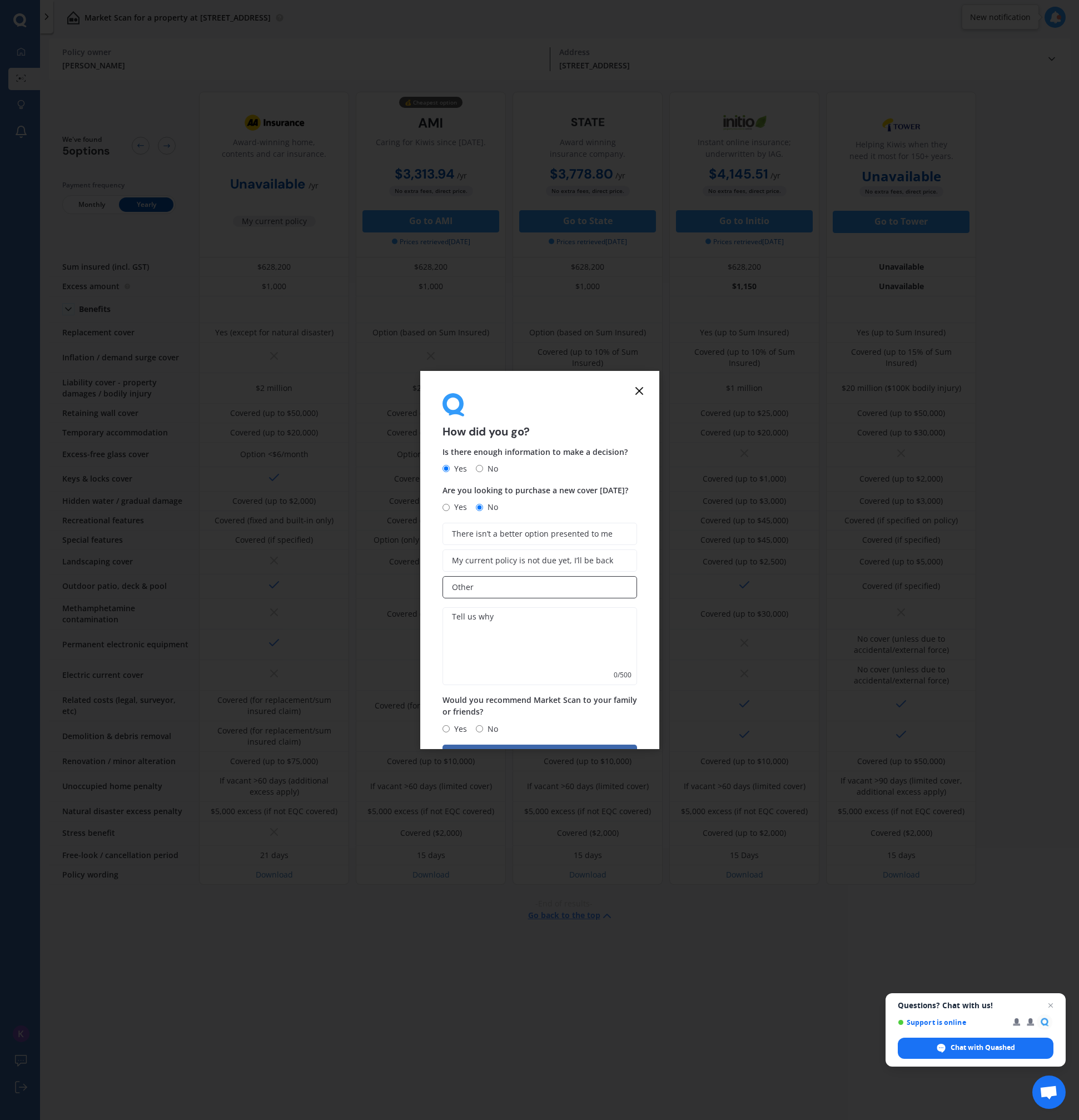
click at [546, 590] on label "Other" at bounding box center [540, 587] width 195 height 22
click at [0, 0] on input "Other" at bounding box center [0, 0] width 0 height 0
click at [524, 557] on span "My current policy is not due yet, I’ll be back" at bounding box center [533, 561] width 161 height 9
click at [0, 0] on input "My current policy is not due yet, I’ll be back" at bounding box center [0, 0] width 0 height 0
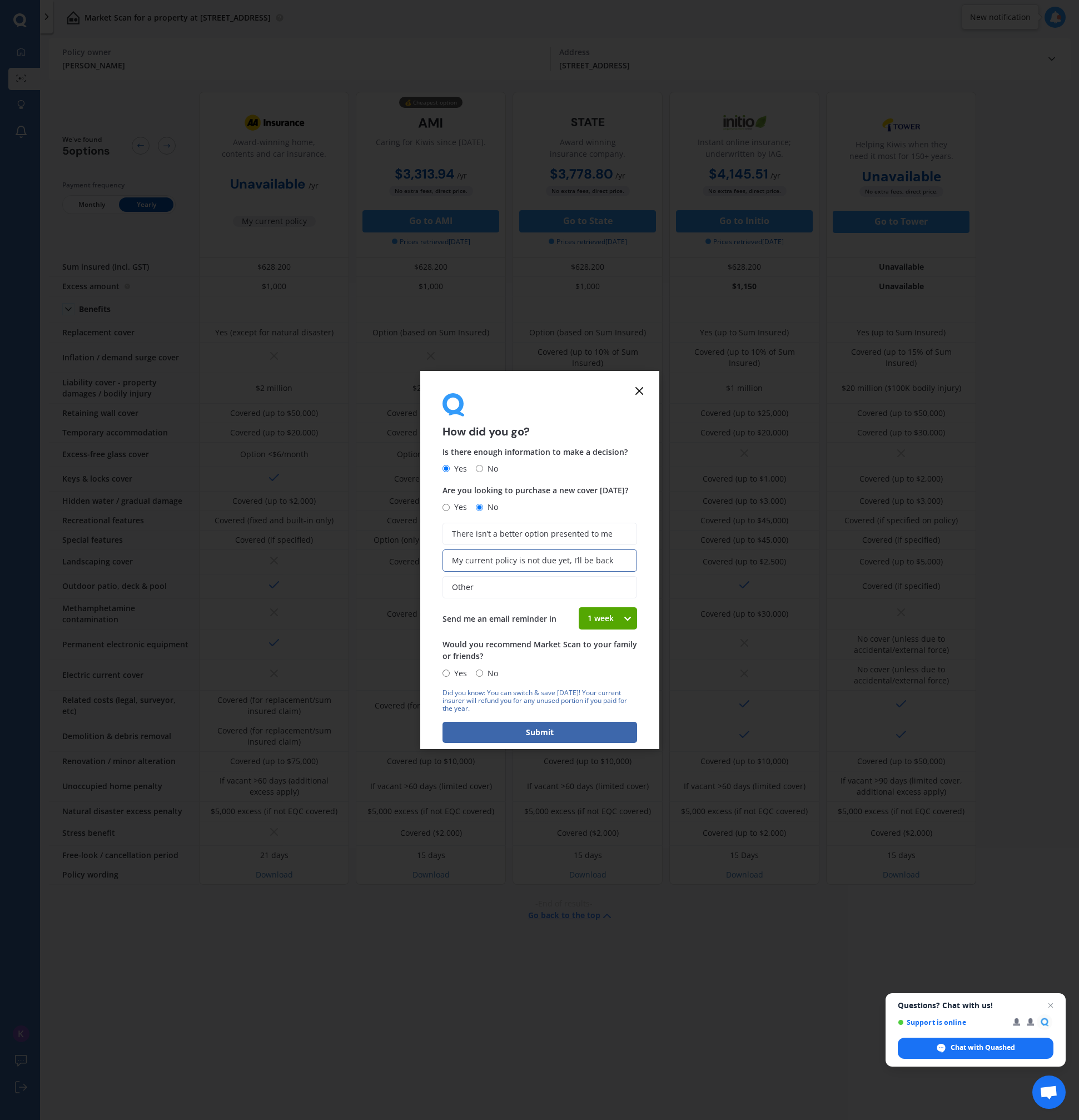
click at [448, 673] on input "Yes" at bounding box center [446, 673] width 7 height 7
radio input "true"
click at [509, 720] on div "Did you know: You can switch & save today! Your current insurer will refund you…" at bounding box center [540, 716] width 195 height 54
click at [506, 729] on button "Submit" at bounding box center [540, 732] width 195 height 21
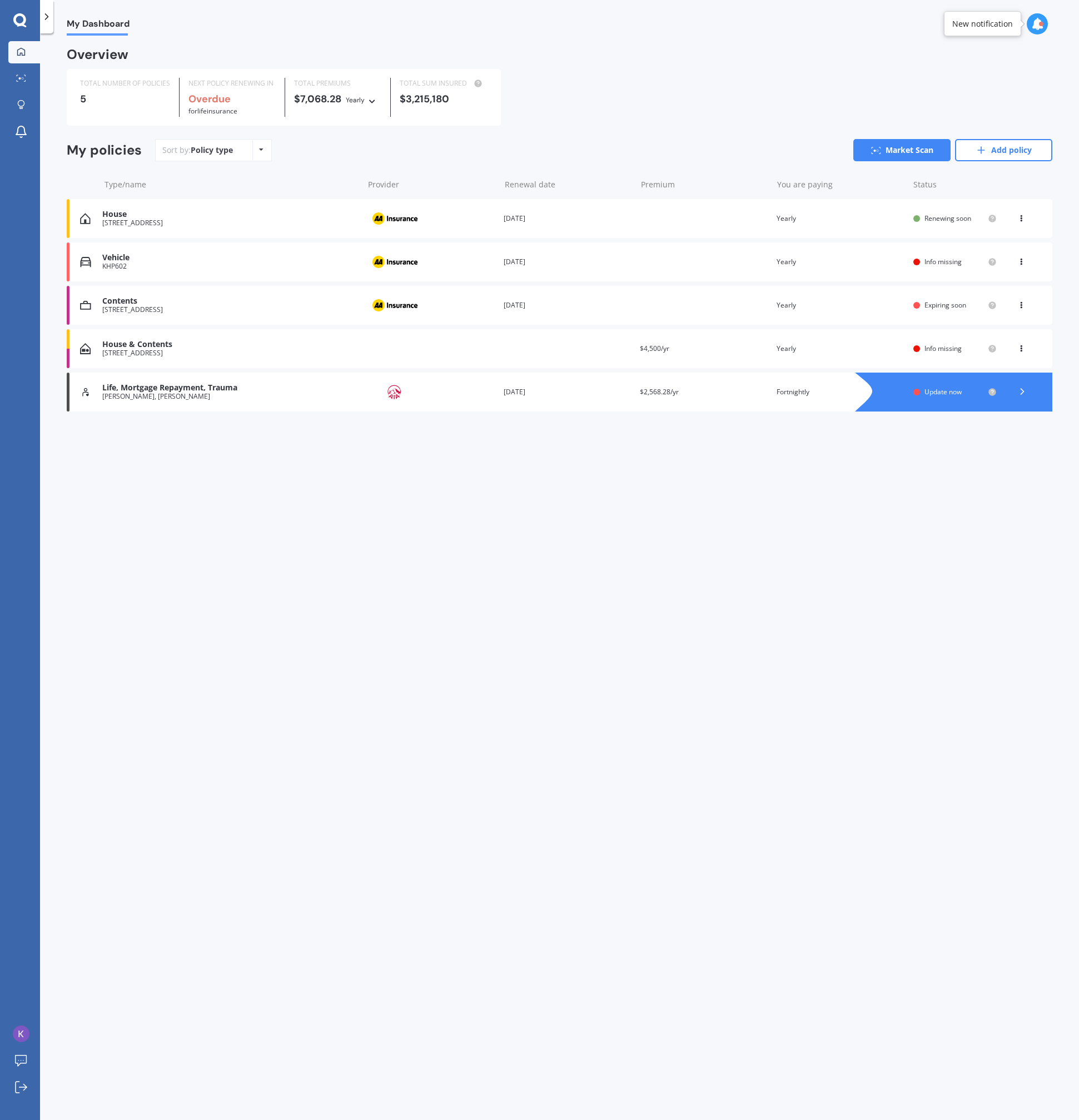
click at [431, 345] on div "House & Contents 12 Ava Street, Petone, Lower Hutt 5012 Renewal date Premium $4…" at bounding box center [559, 348] width 985 height 39
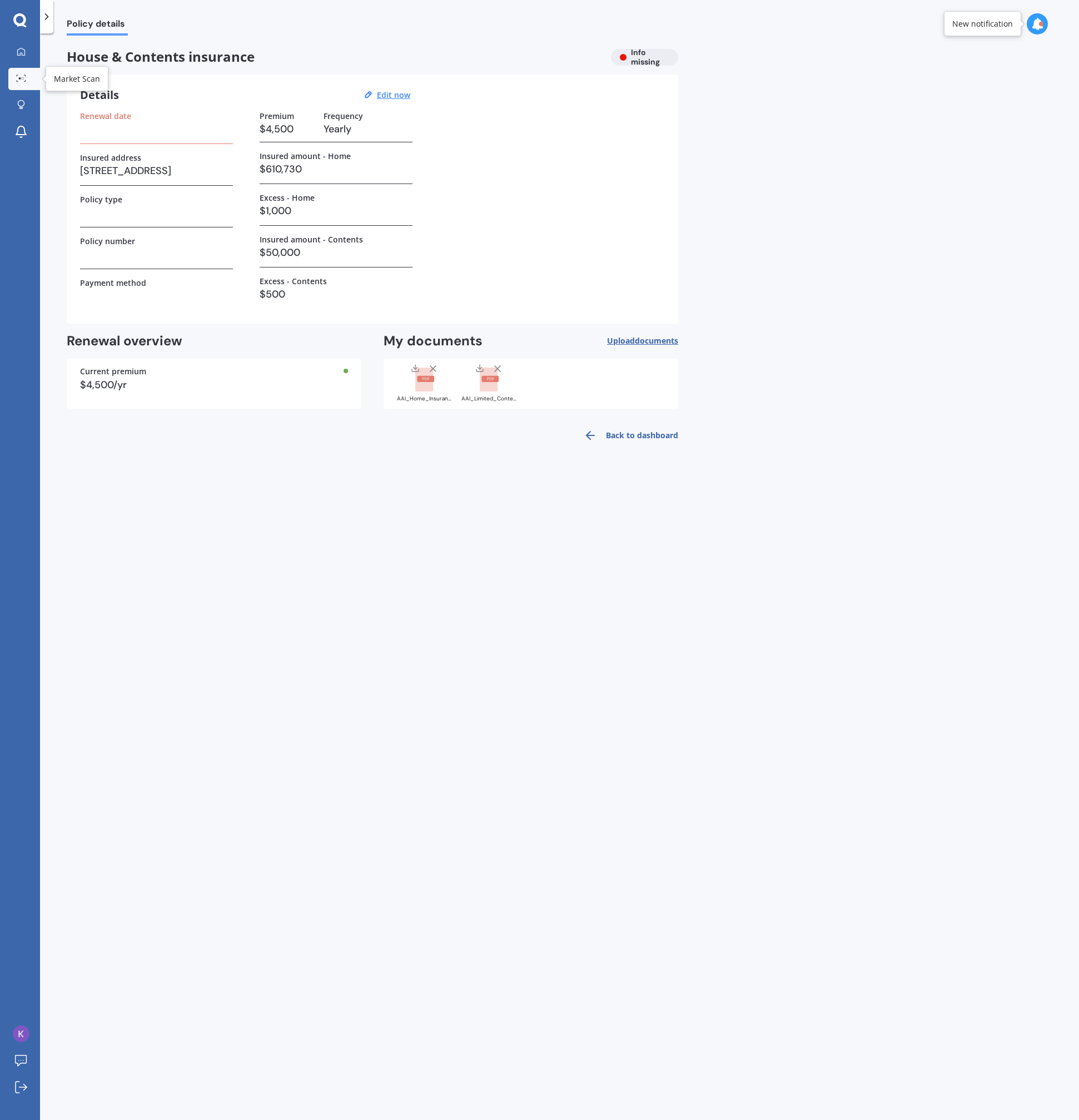
click at [23, 85] on link "Market Scan" at bounding box center [24, 79] width 32 height 22
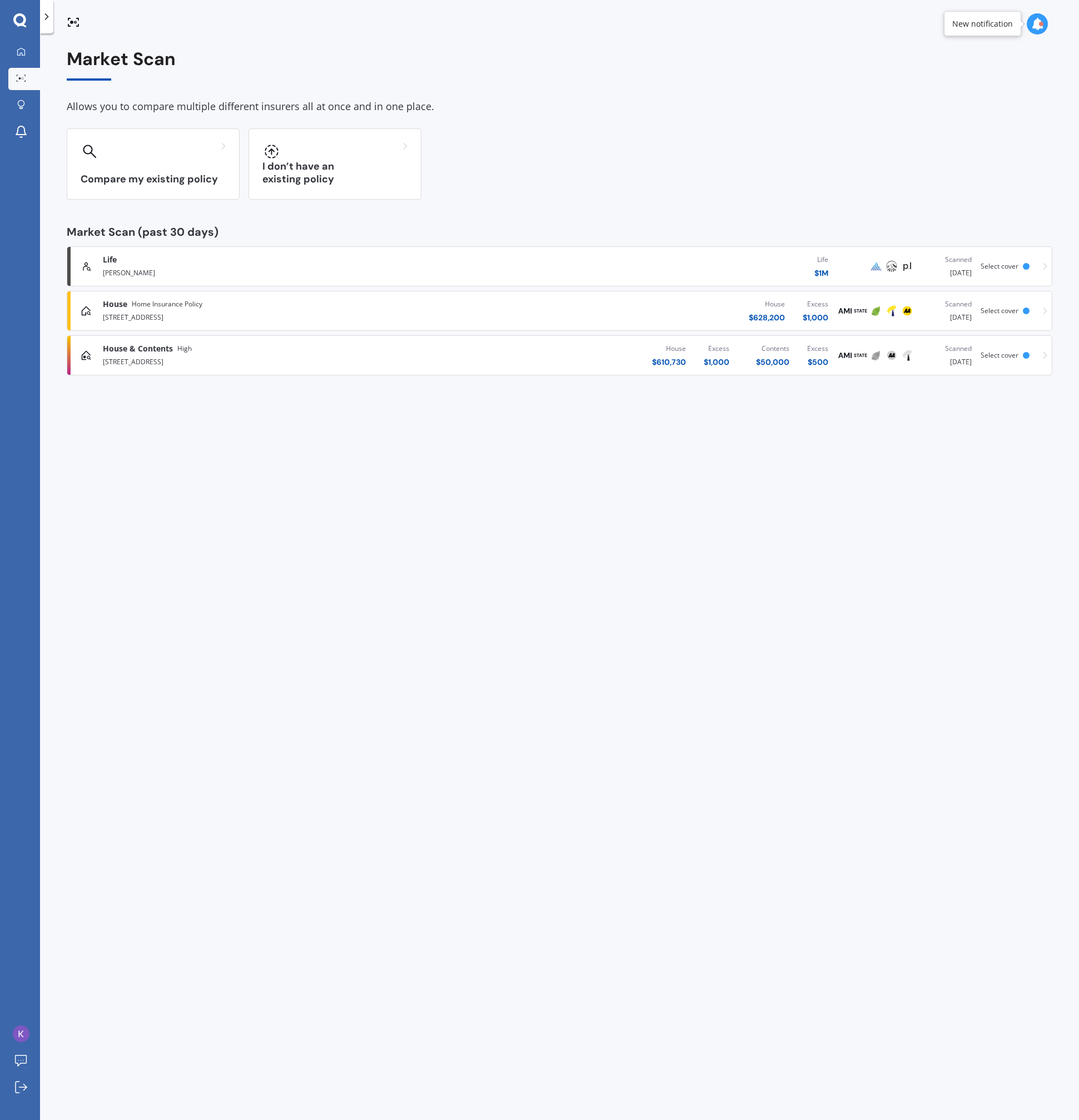
click at [287, 351] on div "House & Contents High" at bounding box center [281, 348] width 357 height 11
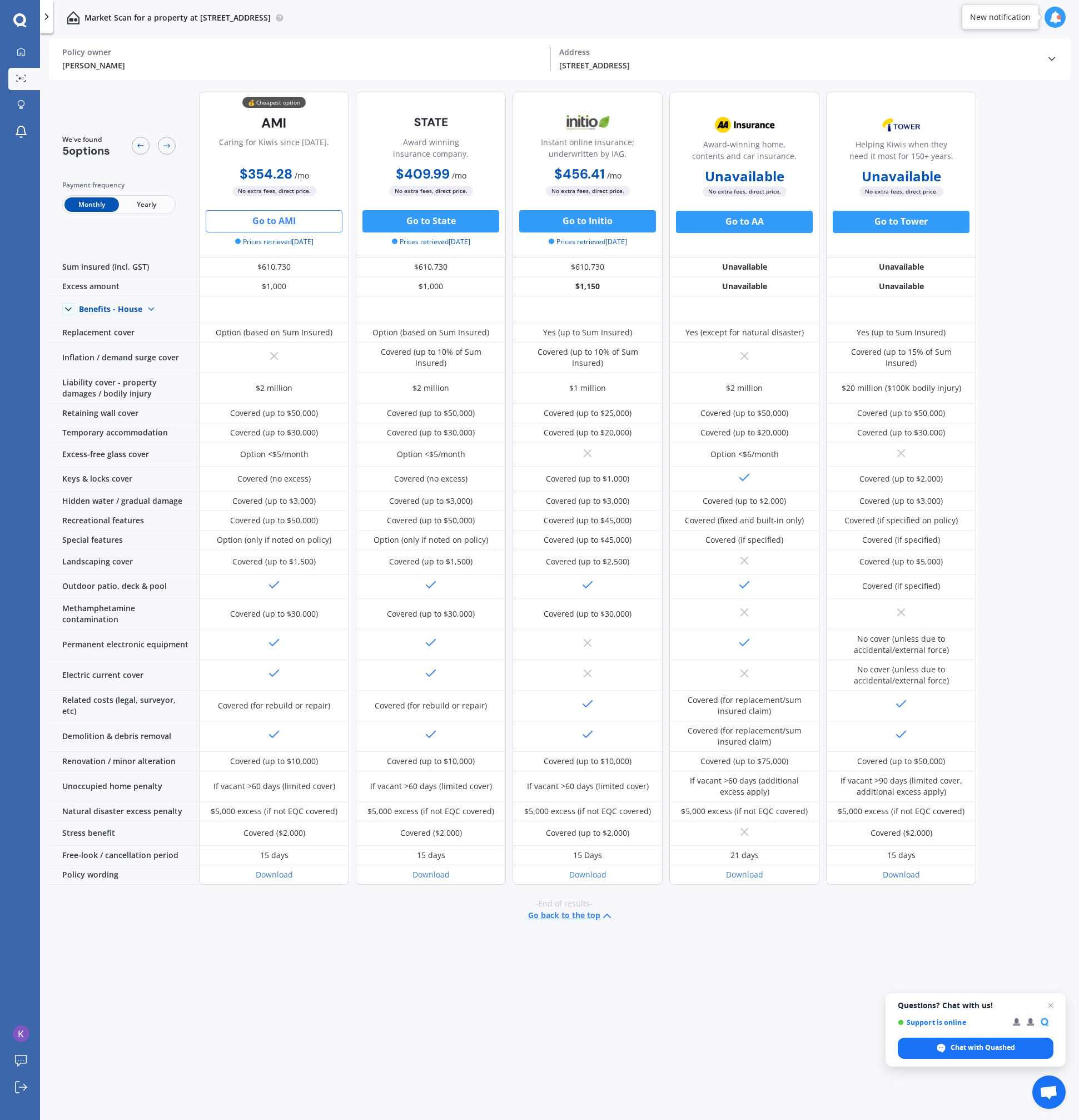
click at [168, 208] on span "Yearly" at bounding box center [146, 204] width 54 height 14
click at [21, 82] on div at bounding box center [21, 79] width 17 height 8
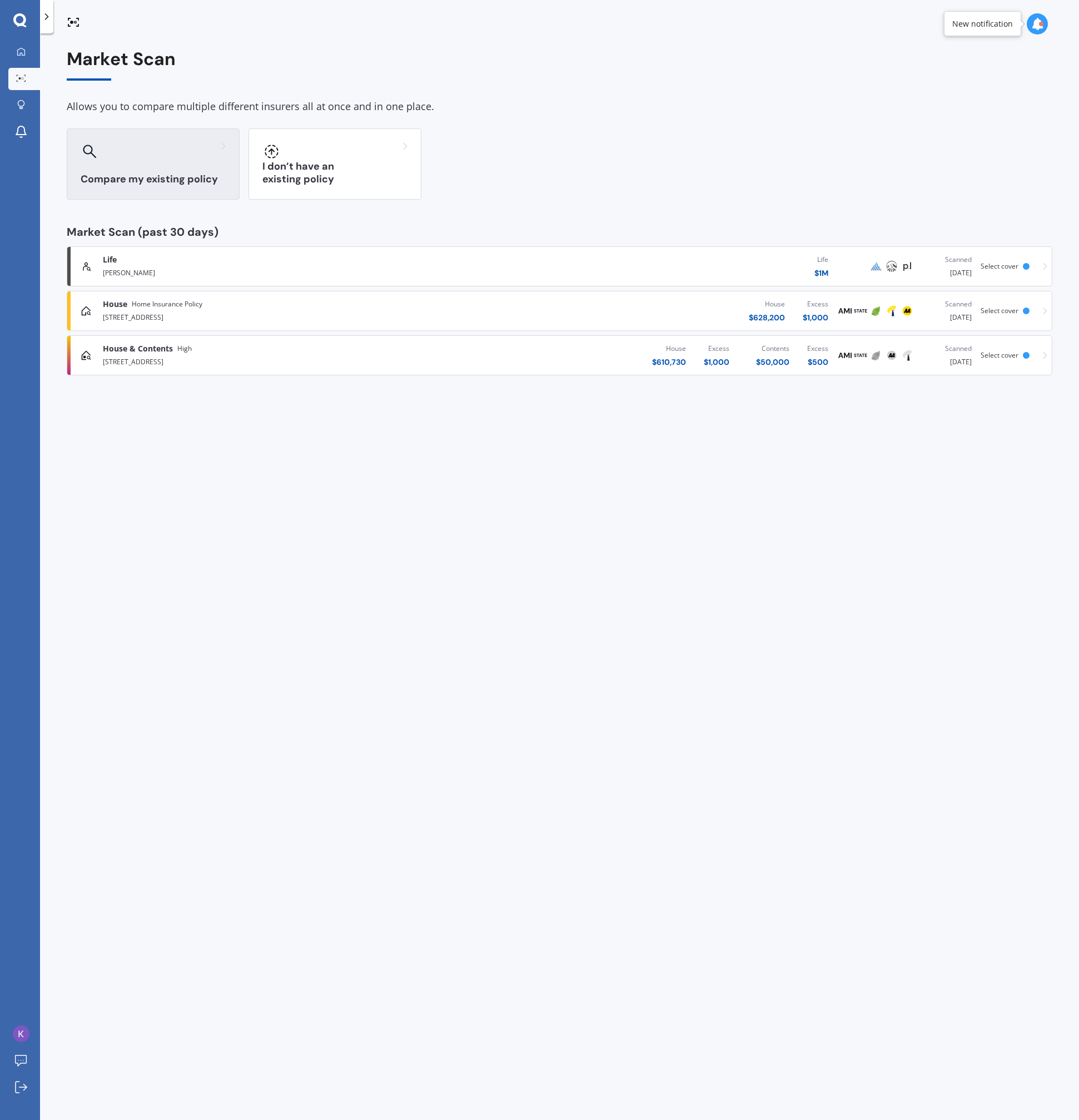
click at [196, 173] on h3 "Compare my existing policy" at bounding box center [153, 179] width 145 height 13
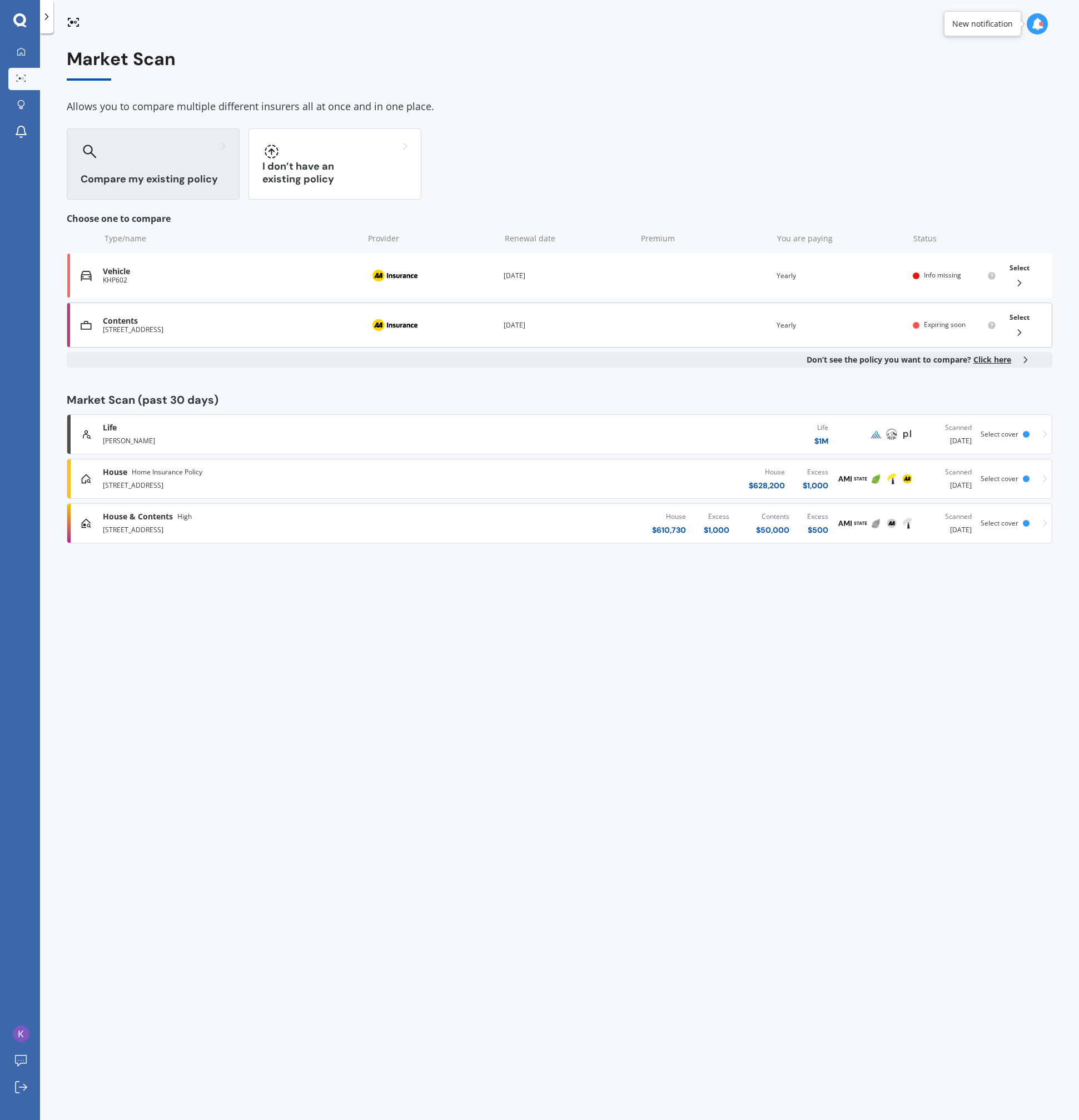
click at [296, 324] on div "Contents" at bounding box center [230, 321] width 256 height 9
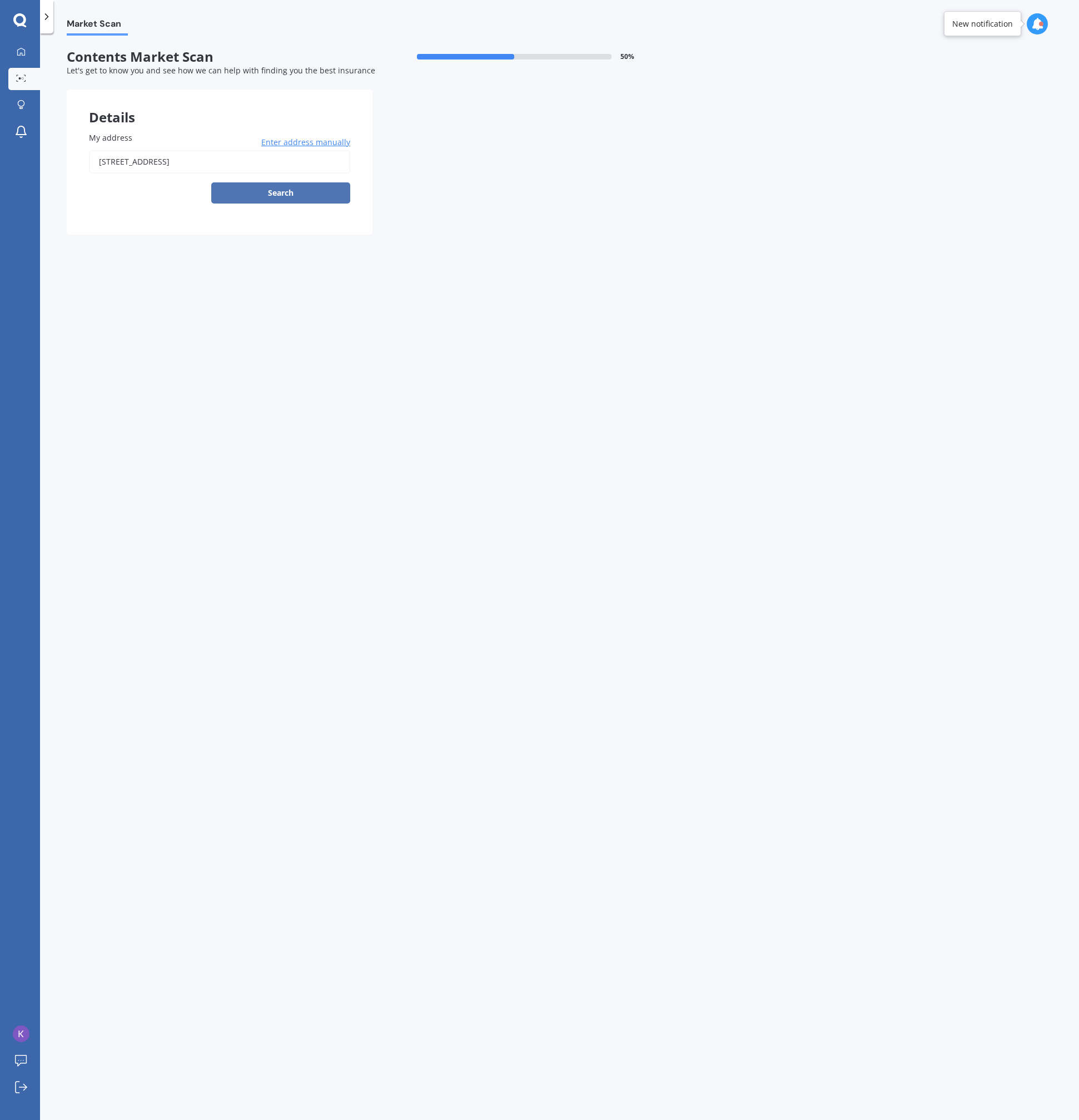
click at [283, 197] on button "Search" at bounding box center [281, 193] width 139 height 21
click at [243, 168] on input "12 Ava Street Petone, Lower Hutt 5012" at bounding box center [220, 161] width 262 height 23
type input "12 Ava Street, Petone, Lower Hutt 5012"
select select "27"
select select "03"
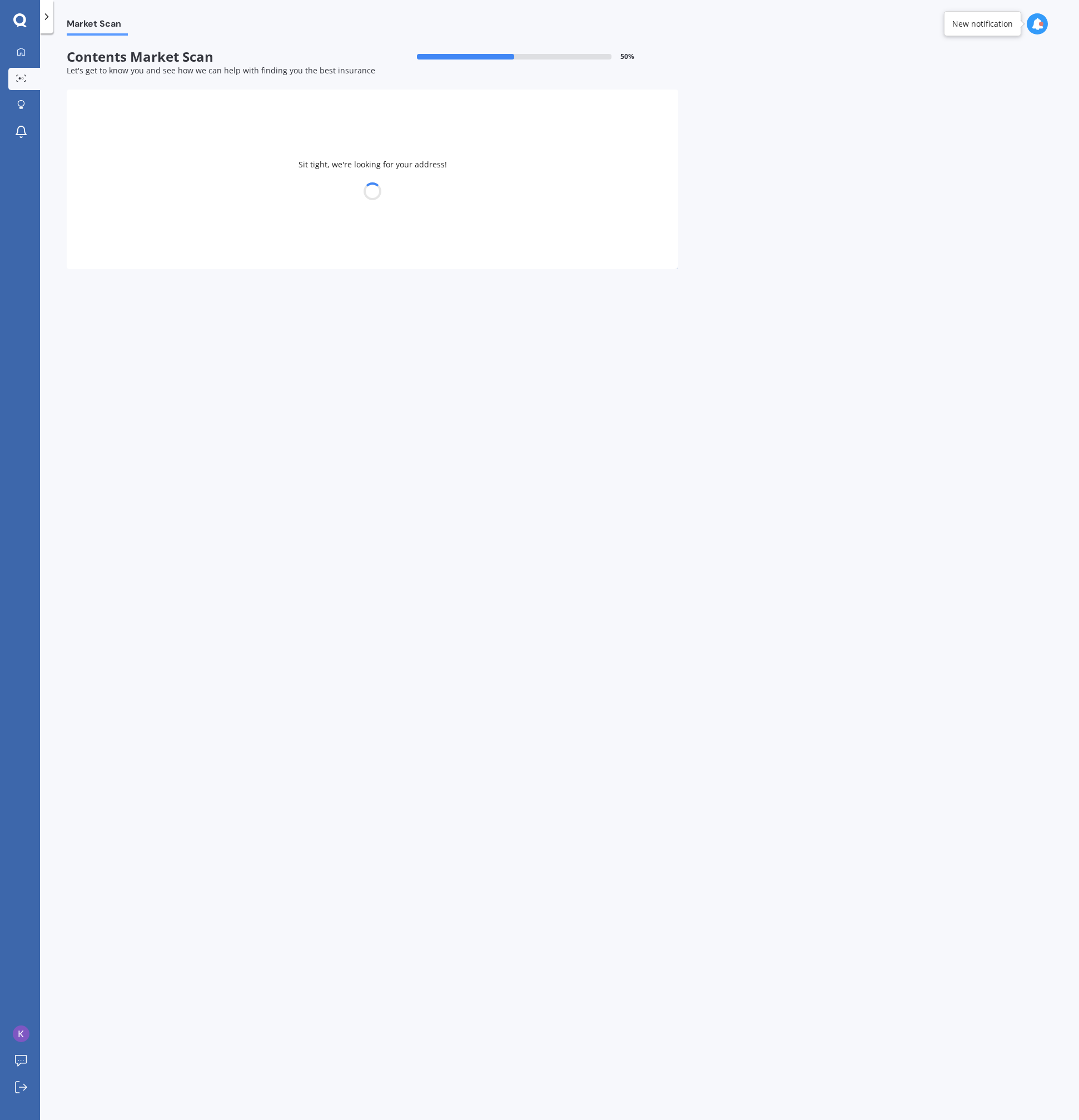
select select "1989"
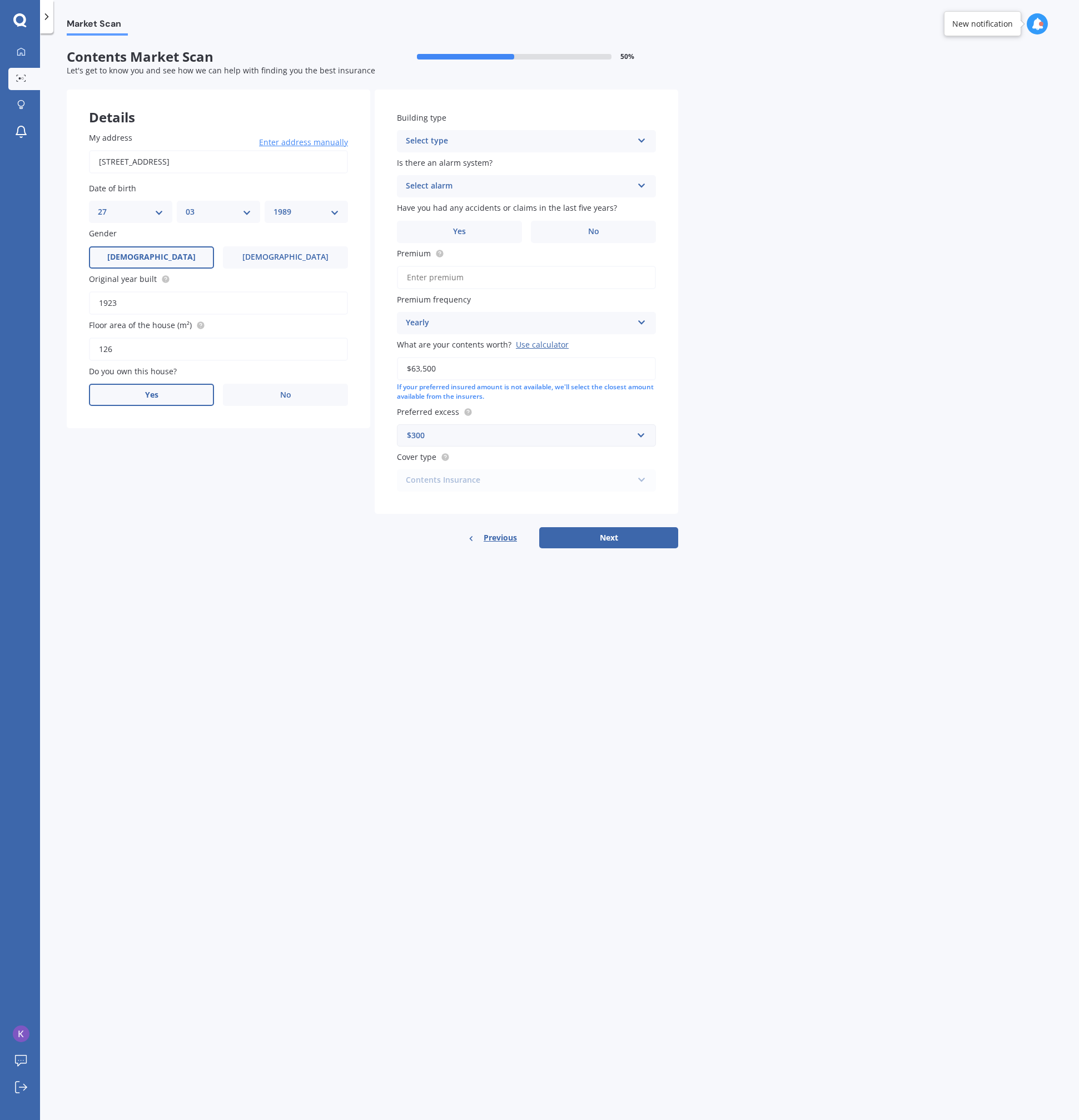
click at [149, 395] on span "Yes" at bounding box center [152, 395] width 14 height 9
click at [0, 0] on input "Yes" at bounding box center [0, 0] width 0 height 0
click at [232, 435] on div "Select occupant" at bounding box center [211, 441] width 227 height 14
click at [147, 472] on div "Owner" at bounding box center [218, 462] width 258 height 20
click at [145, 481] on div "Select type" at bounding box center [211, 485] width 227 height 14
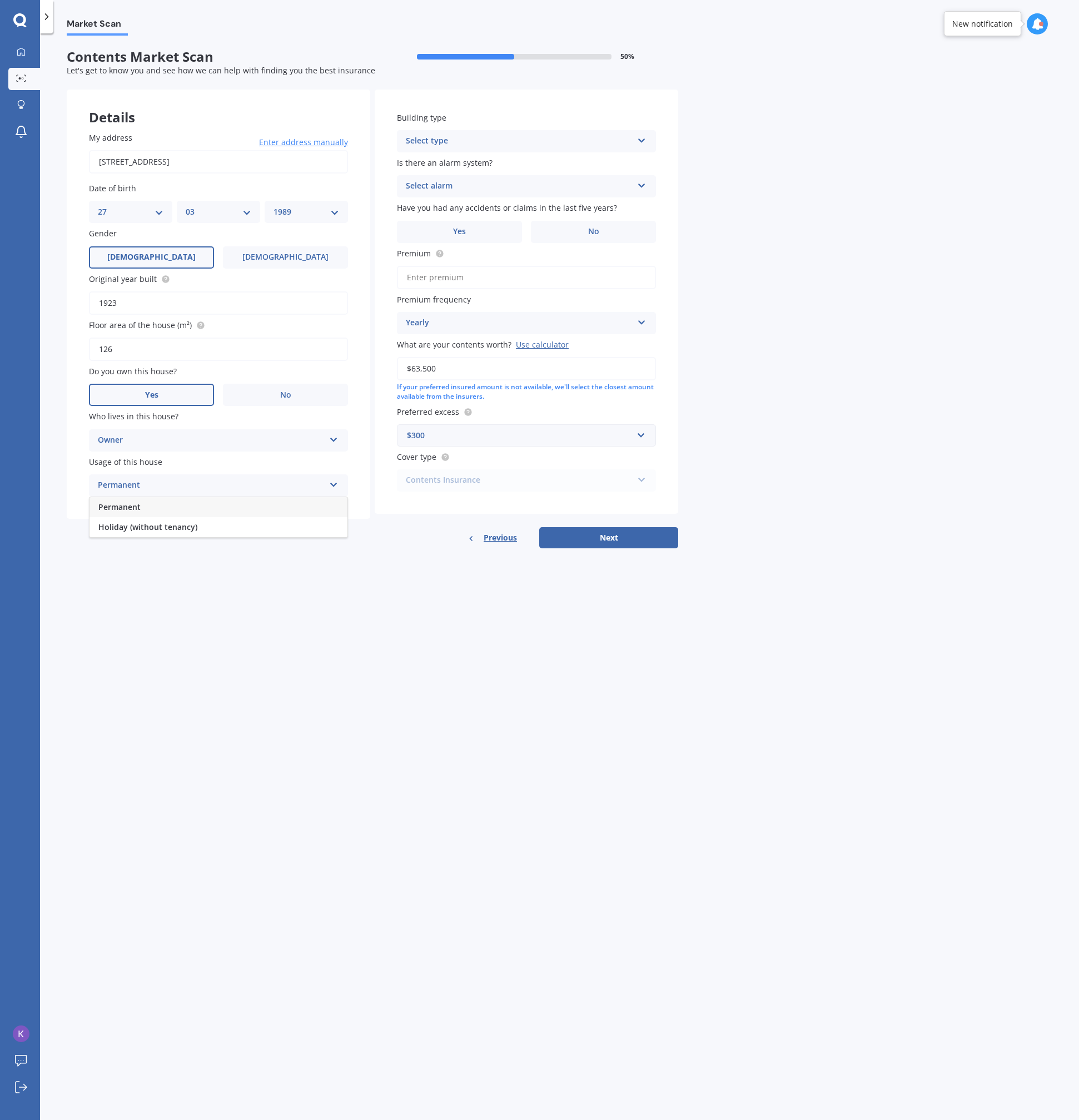
click at [139, 504] on span "Permanent" at bounding box center [119, 507] width 42 height 11
click at [480, 153] on div "Building type Select type Freestanding Multi-unit (in a block of 6 or less) Mul…" at bounding box center [527, 302] width 304 height 425
click at [479, 146] on div "Select type" at bounding box center [519, 142] width 227 height 14
click at [469, 167] on div "Freestanding" at bounding box center [527, 163] width 258 height 20
click at [466, 175] on div "Select alarm Yes, monitored Yes, not monitored No" at bounding box center [527, 186] width 259 height 22
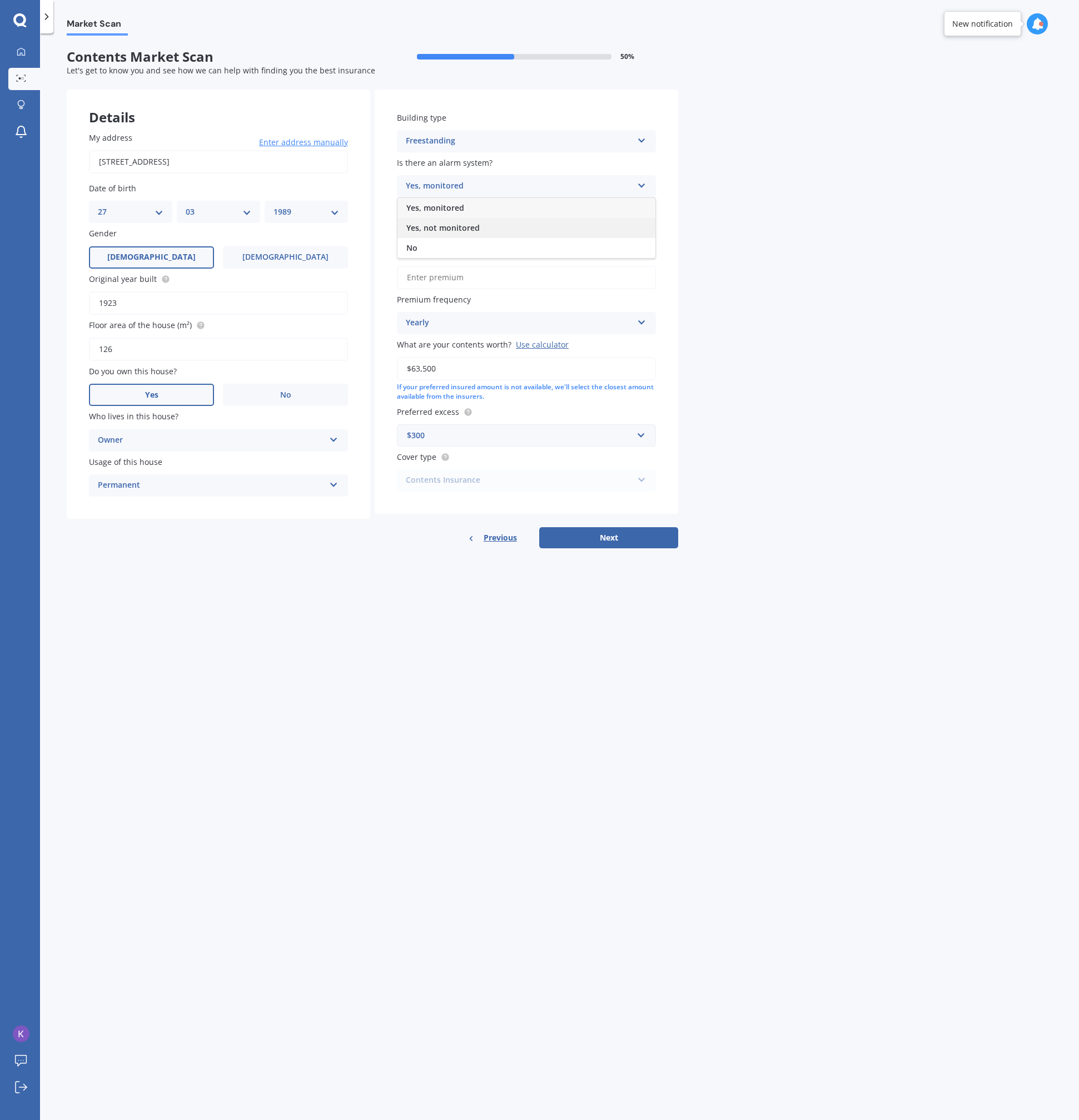
click at [445, 226] on span "Yes, not monitored" at bounding box center [443, 228] width 73 height 11
click at [548, 228] on label "No" at bounding box center [593, 232] width 125 height 22
click at [0, 0] on input "No" at bounding box center [0, 0] width 0 height 0
click at [508, 280] on input "Premium" at bounding box center [527, 277] width 259 height 23
click at [484, 367] on input "$63,500" at bounding box center [527, 369] width 259 height 23
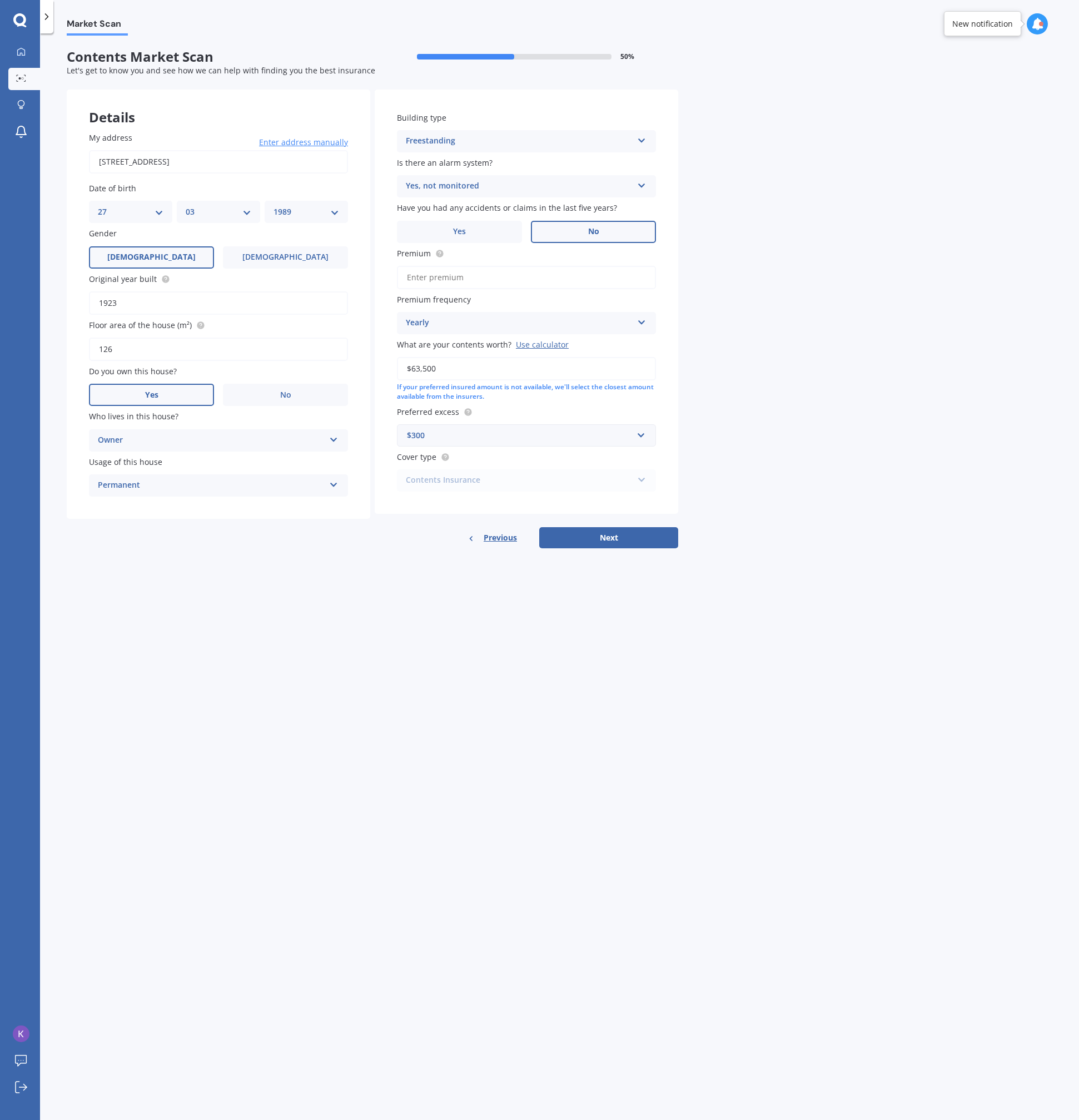
click at [484, 367] on input "$63,500" at bounding box center [527, 369] width 259 height 23
click at [497, 283] on input "Premium" at bounding box center [527, 277] width 259 height 23
type input "$440.00"
click at [583, 464] on div "Cover type Contents Insurance Contents Insurance Limited Contents" at bounding box center [527, 471] width 259 height 41
click at [582, 470] on div "Contents Insurance Contents Insurance Limited Contents" at bounding box center [527, 480] width 259 height 22
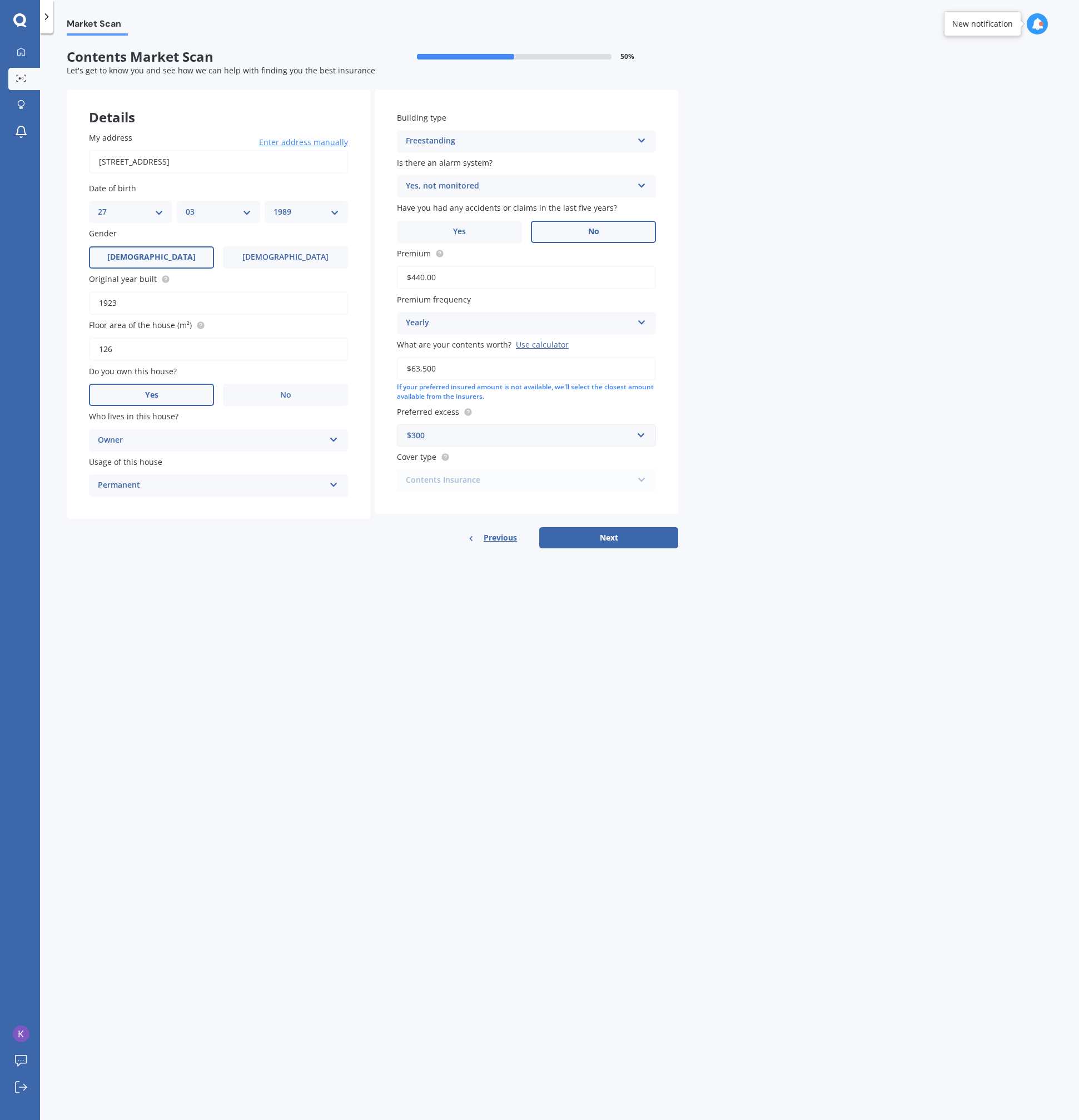
click at [590, 474] on div "Contents Insurance Contents Insurance Limited Contents" at bounding box center [527, 480] width 259 height 22
click at [556, 443] on input "text" at bounding box center [523, 435] width 249 height 21
click at [556, 438] on input "text" at bounding box center [523, 435] width 249 height 21
click at [754, 437] on div "Market Scan Contents Market Scan 50 % Let's get to know you and see how we can …" at bounding box center [559, 579] width 1039 height 1087
click at [585, 481] on div "Contents Insurance Contents Insurance Limited Contents" at bounding box center [527, 480] width 259 height 22
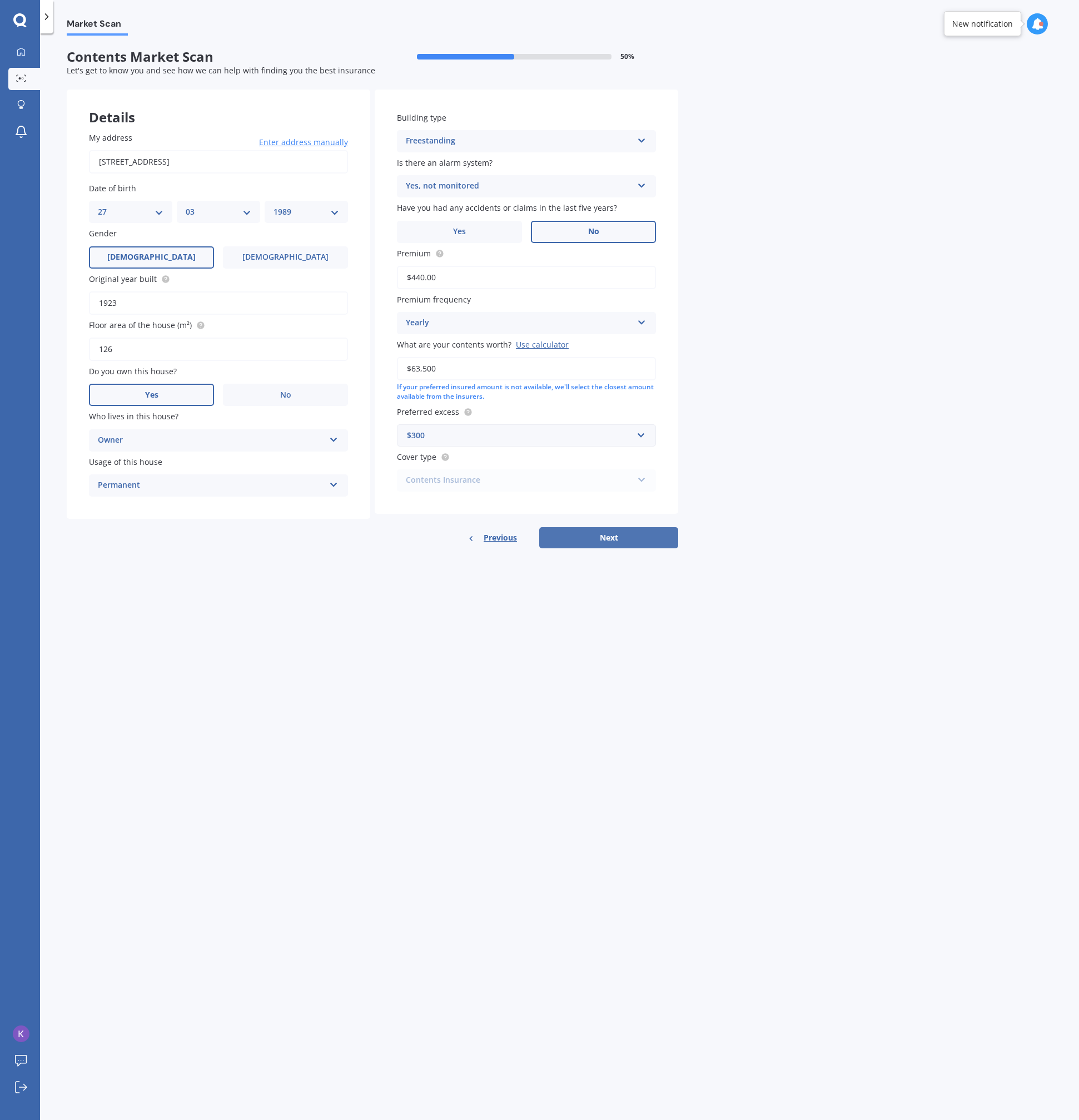
click at [617, 527] on button "Next" at bounding box center [609, 538] width 139 height 21
select select "27"
select select "03"
select select "1989"
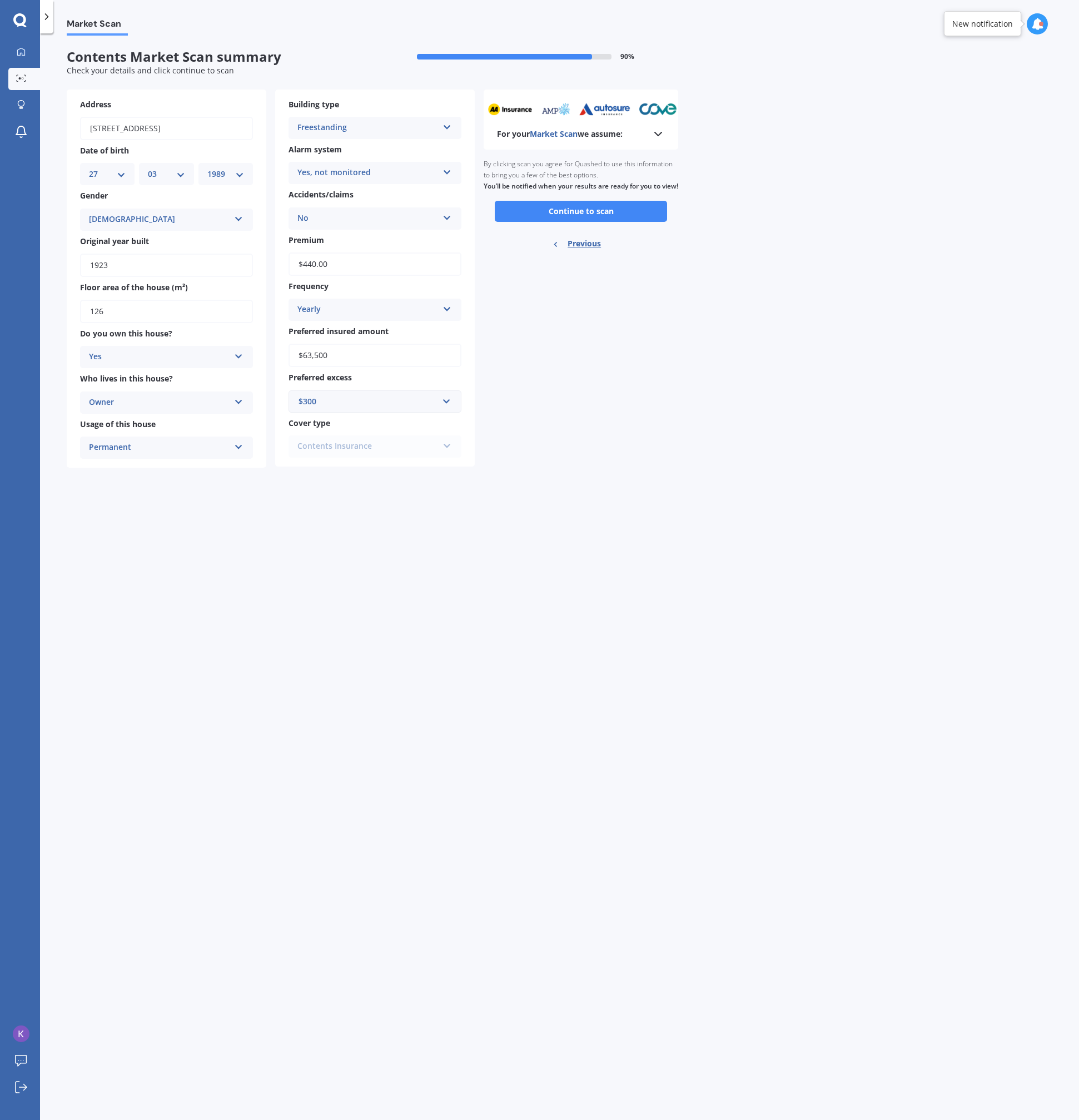
click at [387, 451] on div "Contents Insurance Contents Insurance Limited Contents" at bounding box center [375, 446] width 173 height 22
click at [556, 215] on button "Continue to scan" at bounding box center [581, 211] width 172 height 21
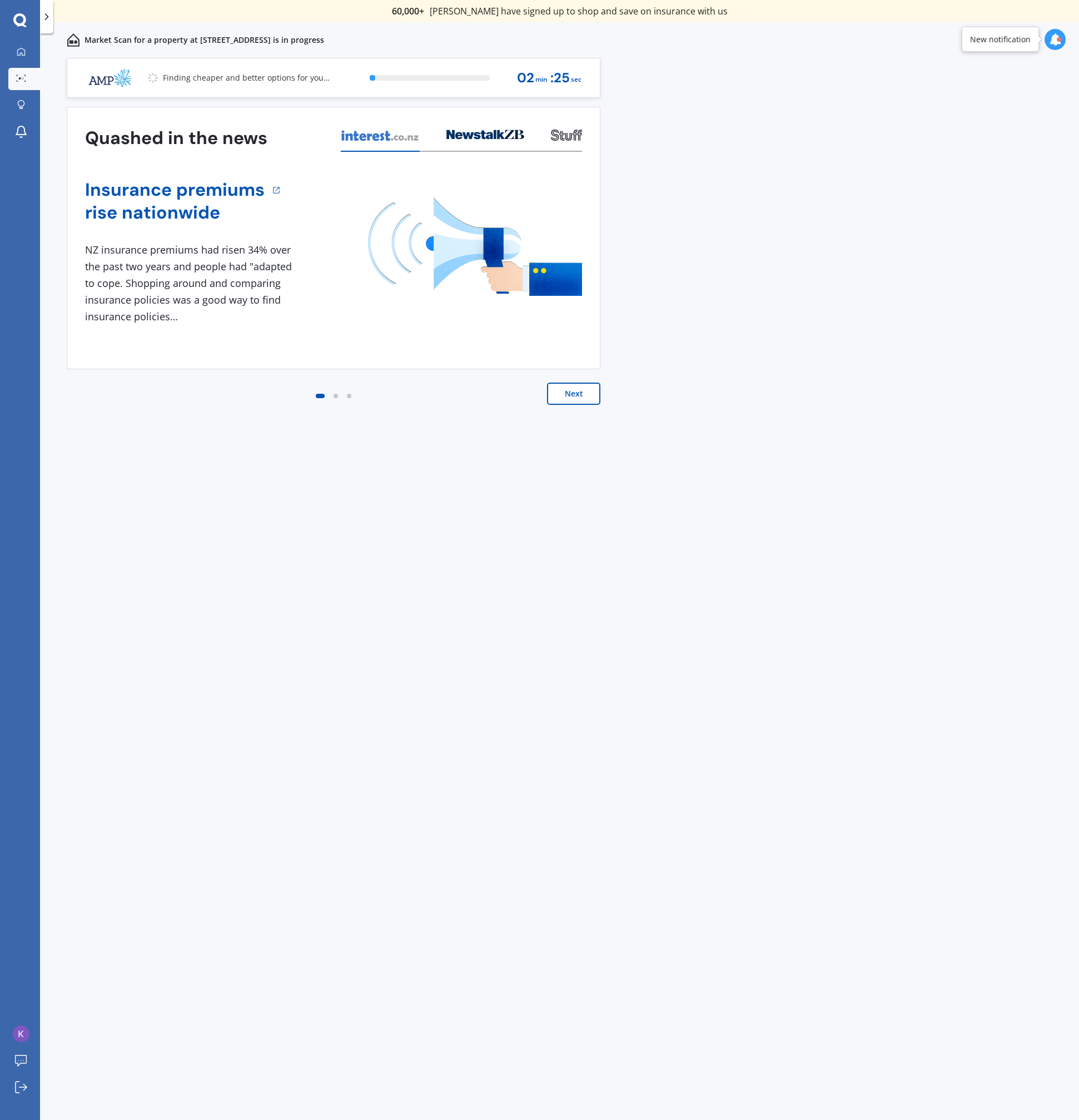
click at [282, 484] on div "Previous 60,000+ Kiwis have signed up to shop and save on insurance with us " H…" at bounding box center [559, 601] width 1039 height 1087
